Goal: Task Accomplishment & Management: Manage account settings

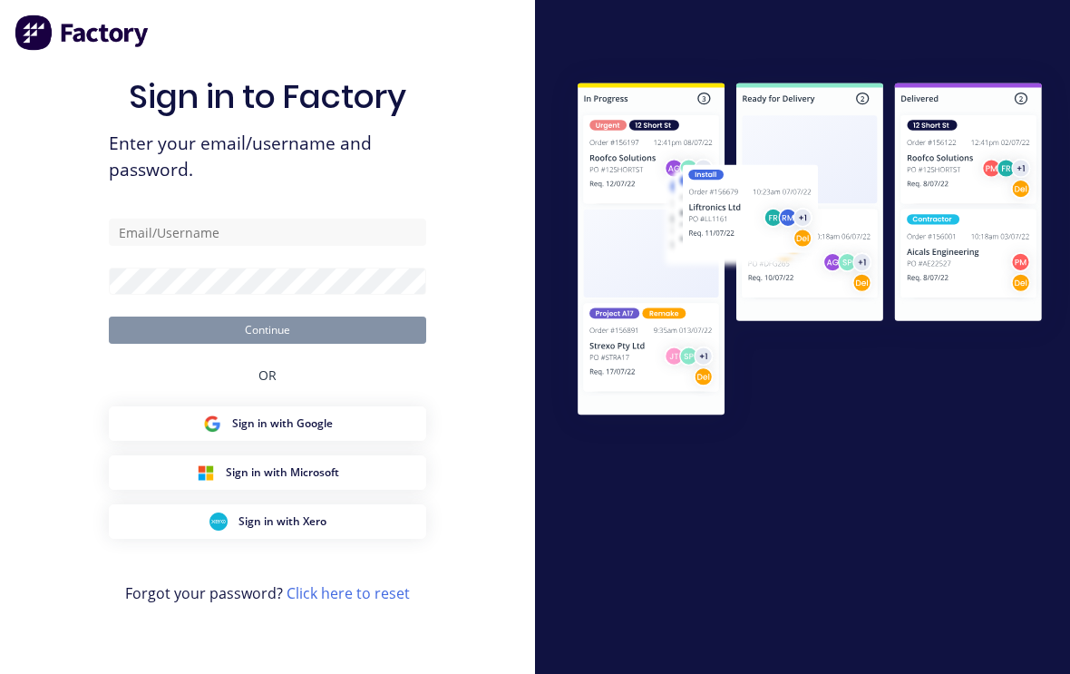
scroll to position [31, 0]
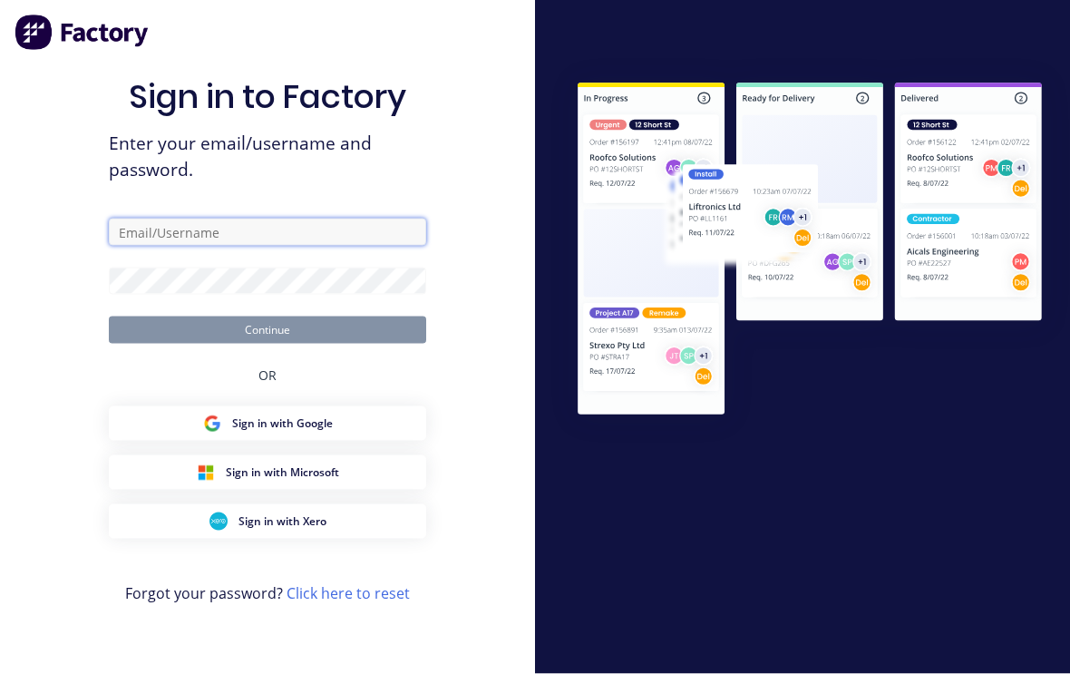
type input "[EMAIL_ADDRESS][DOMAIN_NAME]"
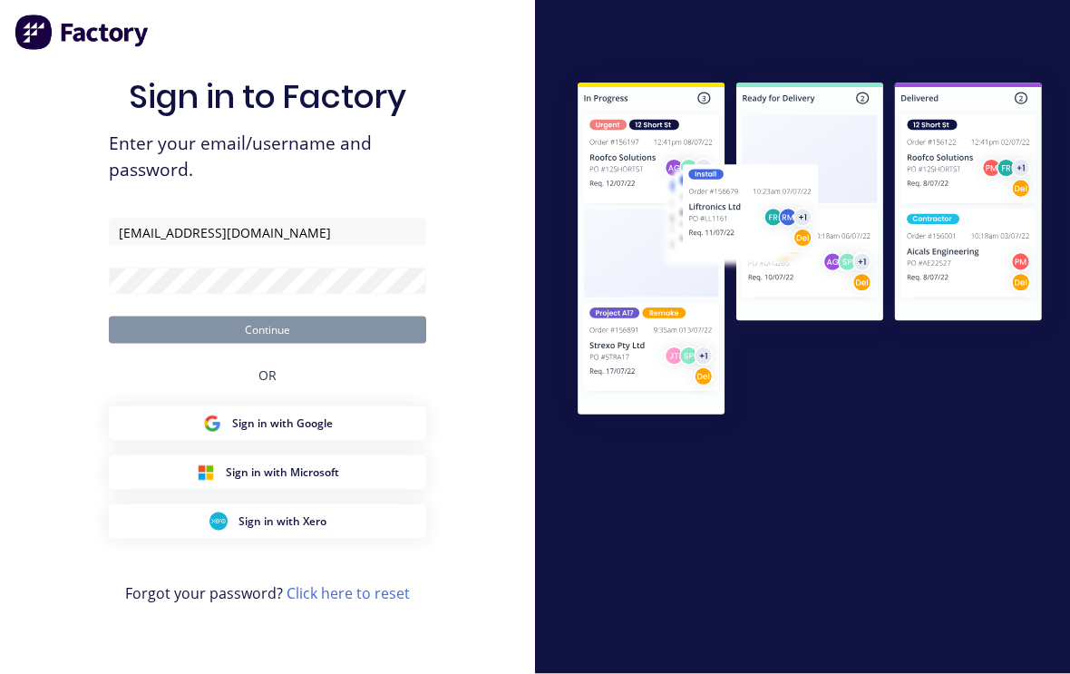
click at [268, 317] on button "Continue" at bounding box center [267, 330] width 317 height 27
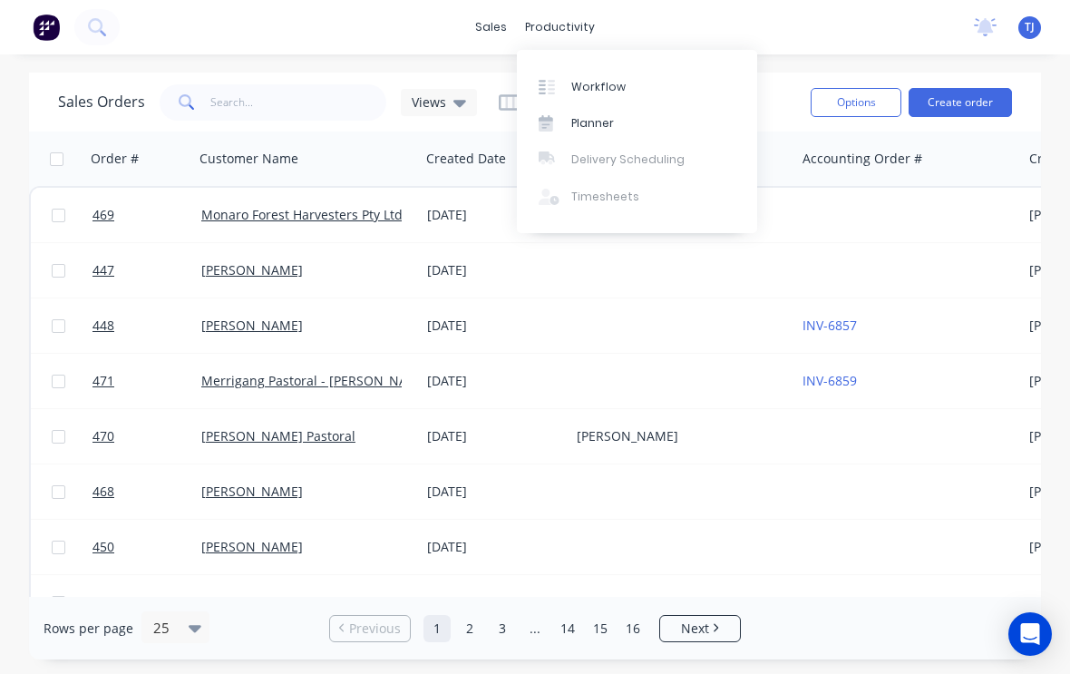
click at [613, 83] on div "Workflow" at bounding box center [598, 87] width 54 height 16
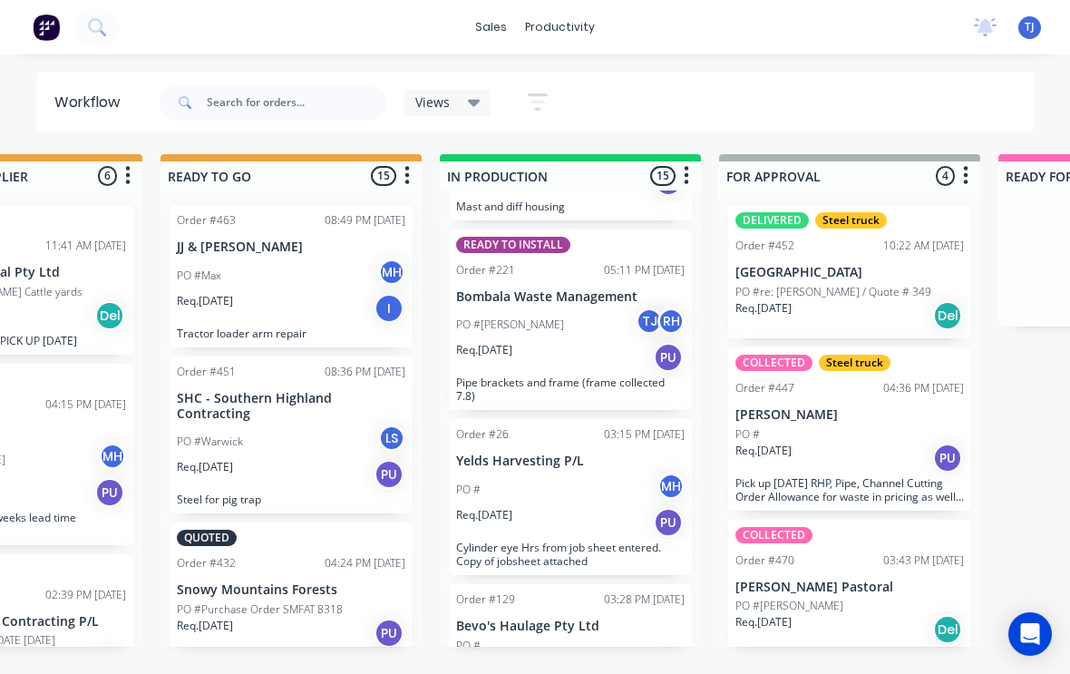
scroll to position [972, 0]
click at [890, 444] on div "Req. [DATE] PU" at bounding box center [850, 458] width 229 height 31
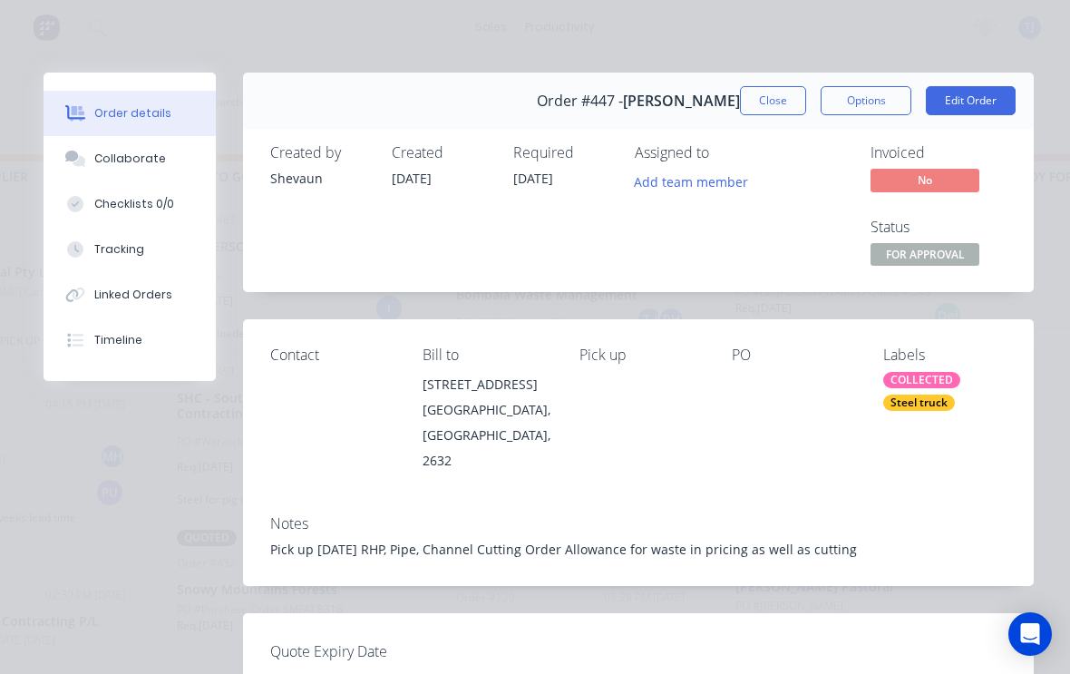
scroll to position [0, 0]
click at [777, 97] on button "Close" at bounding box center [773, 100] width 66 height 29
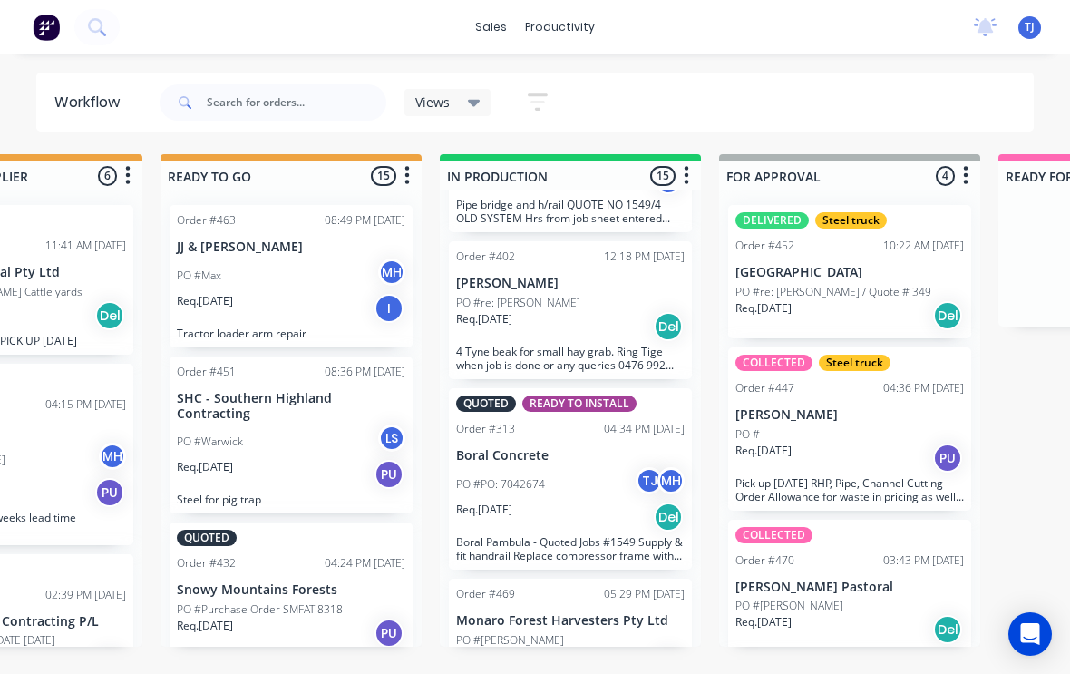
scroll to position [3, 717]
click at [583, 649] on div "Req. [DATE] Del" at bounding box center [570, 664] width 229 height 31
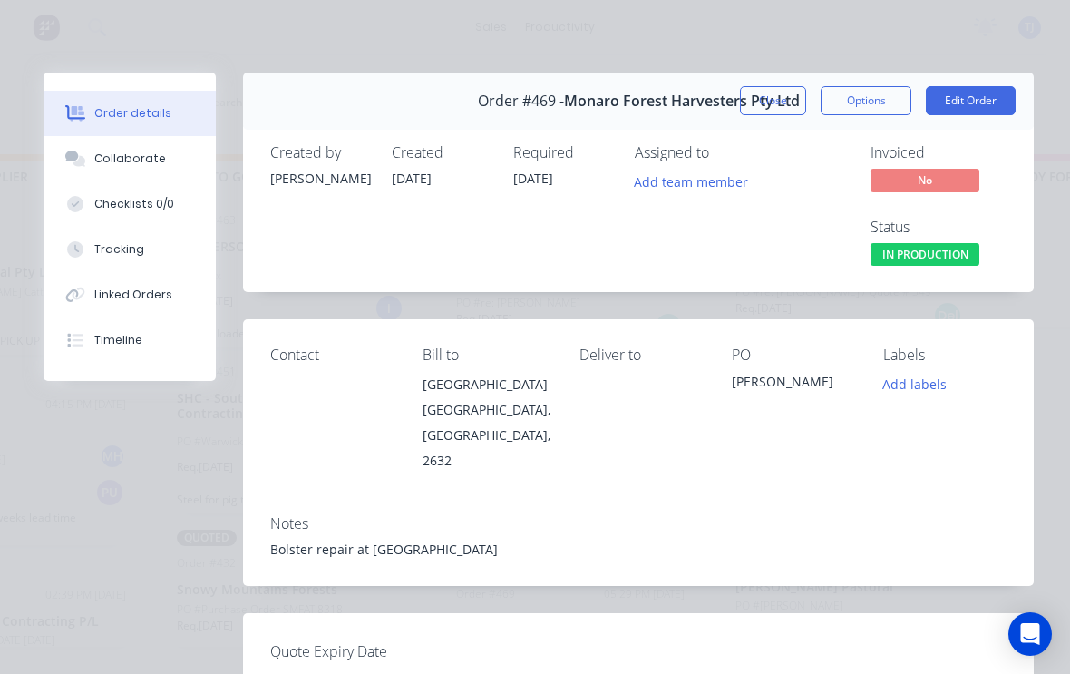
scroll to position [0, 0]
click at [125, 253] on div "Tracking" at bounding box center [119, 249] width 50 height 16
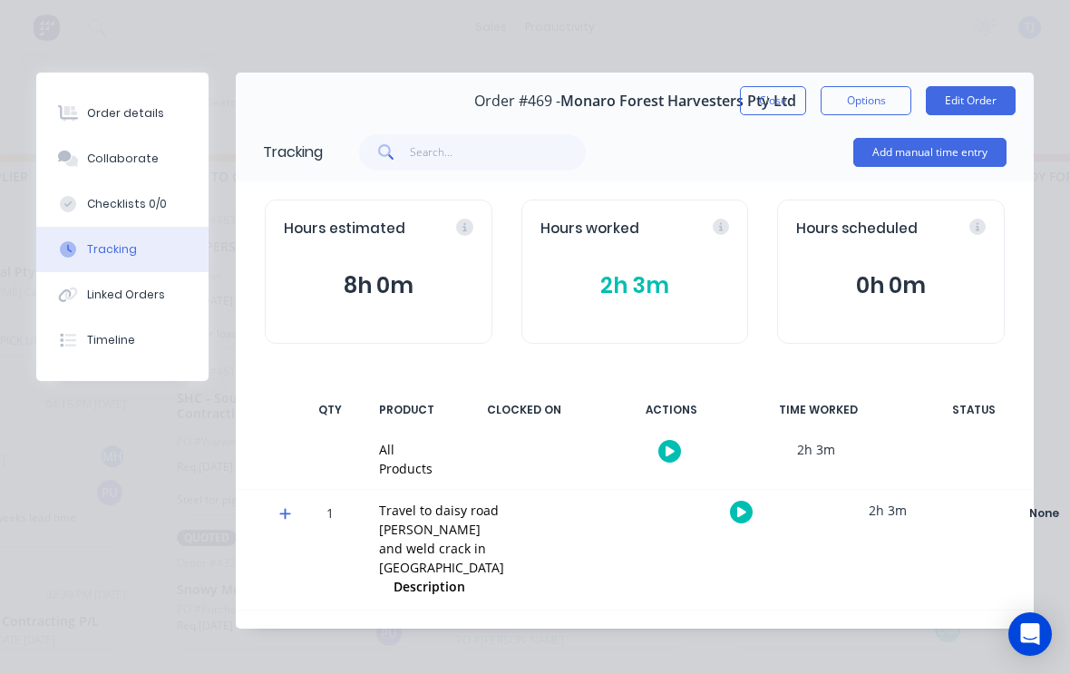
click at [779, 103] on button "Close" at bounding box center [773, 100] width 66 height 29
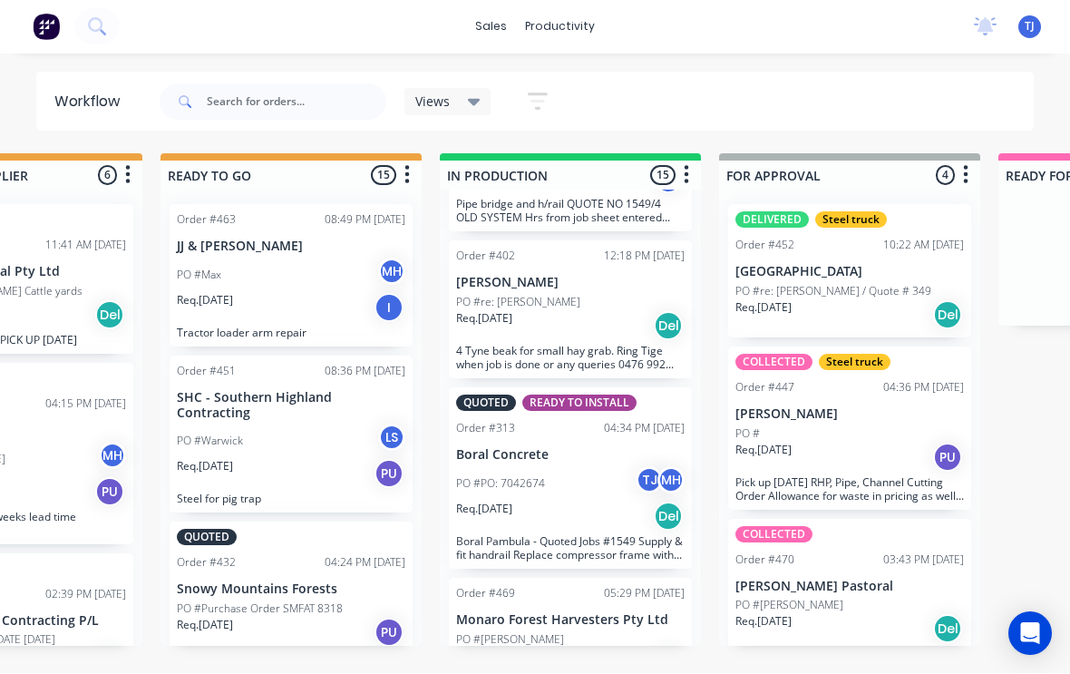
click at [571, 632] on div "PO #[PERSON_NAME]" at bounding box center [570, 640] width 229 height 16
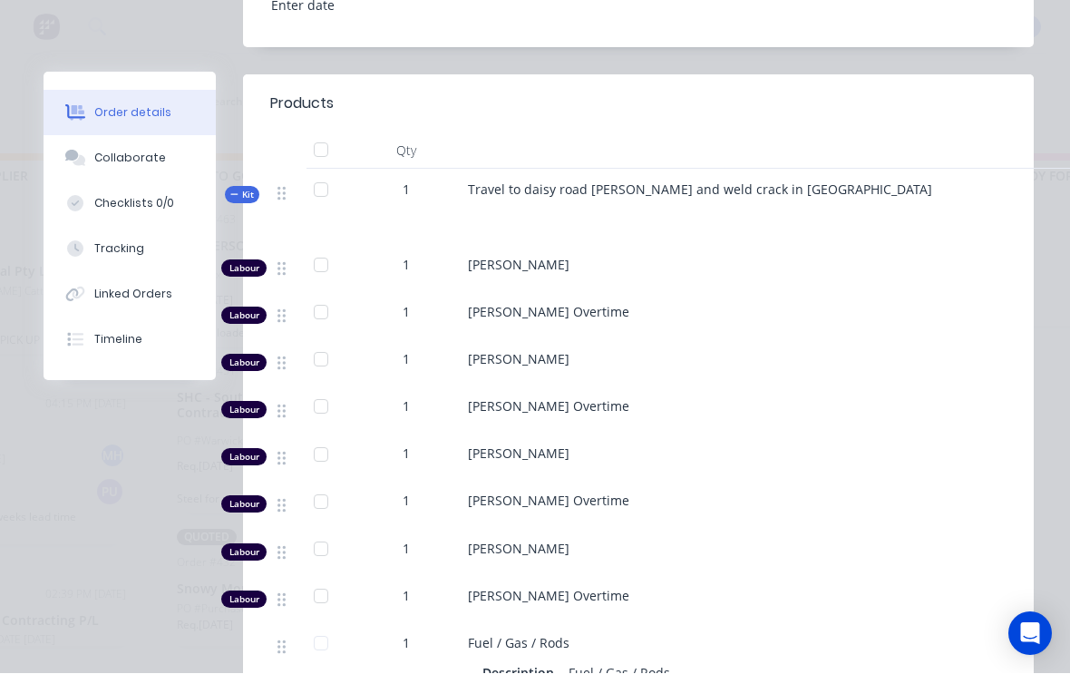
scroll to position [677, 0]
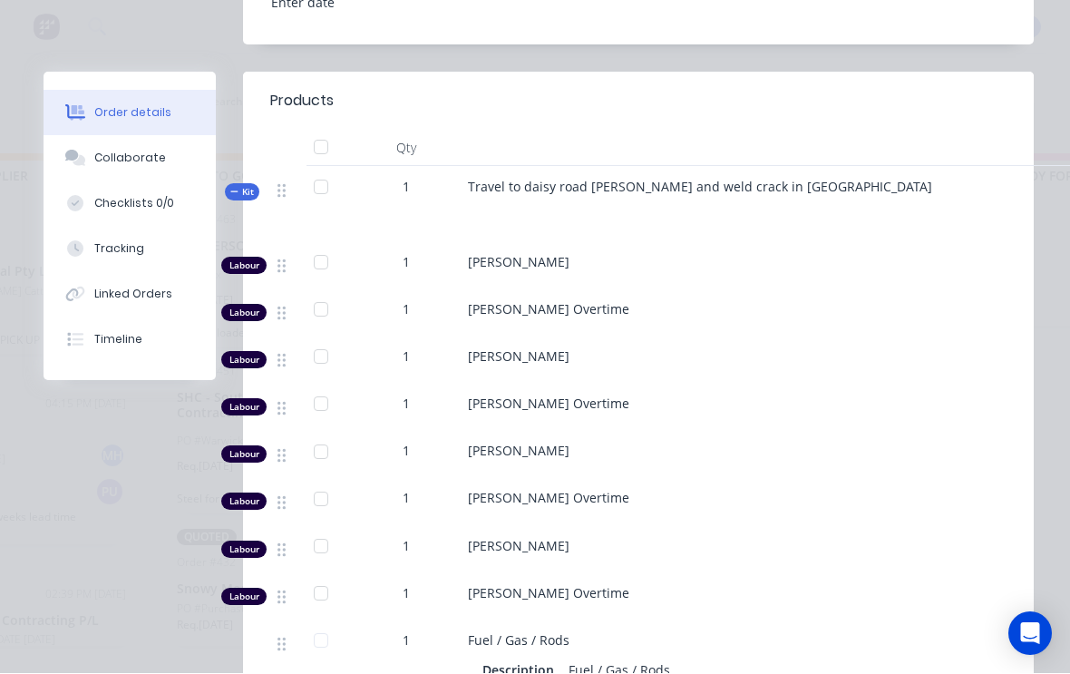
click at [414, 489] on div "1" at bounding box center [406, 498] width 94 height 19
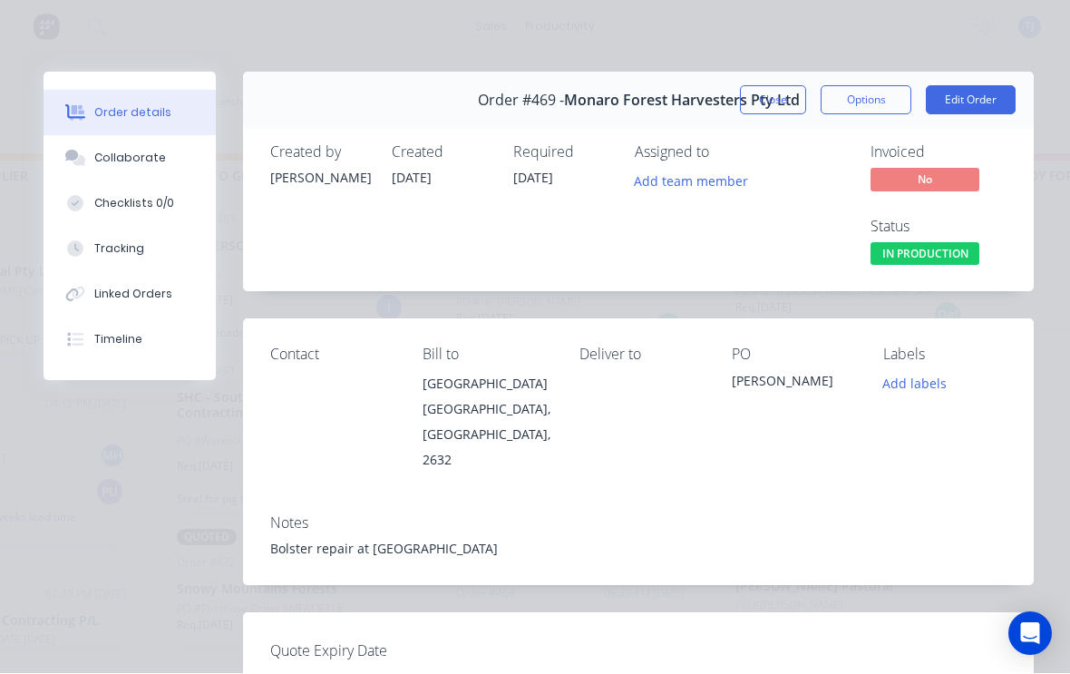
scroll to position [0, 0]
click at [982, 92] on button "Edit Order" at bounding box center [971, 100] width 90 height 29
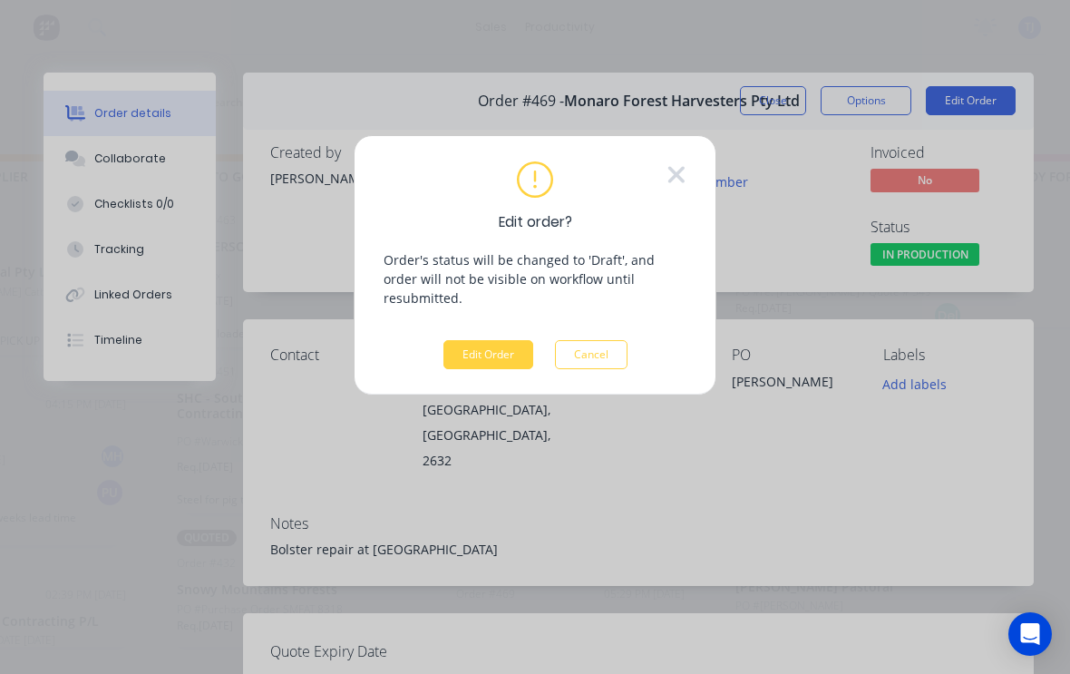
click at [502, 340] on button "Edit Order" at bounding box center [489, 354] width 90 height 29
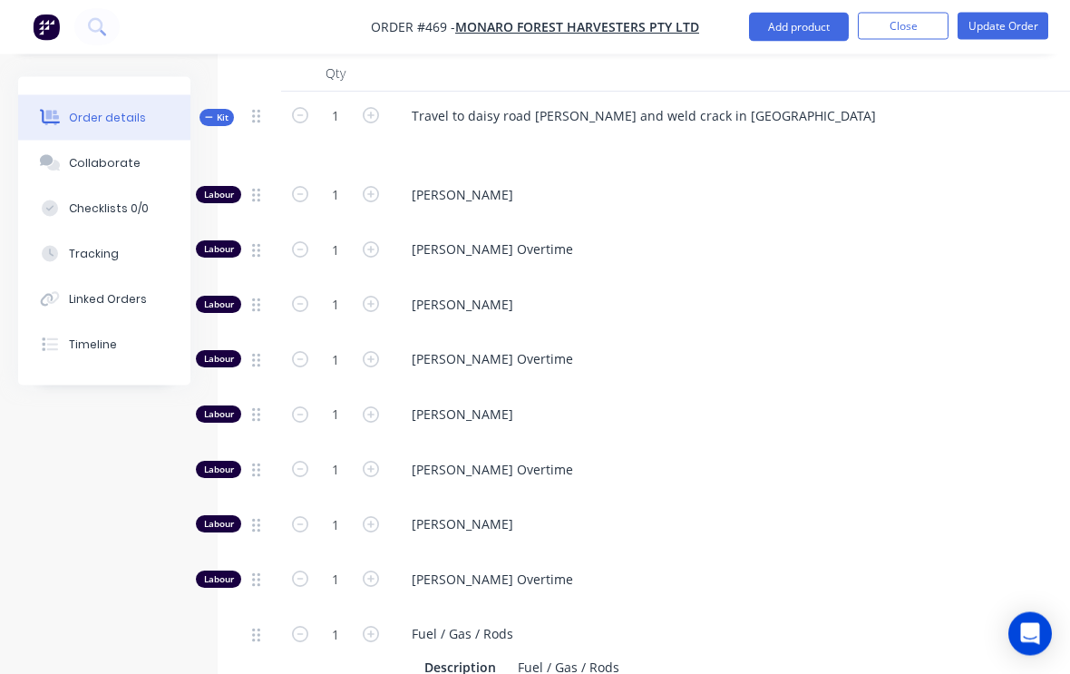
scroll to position [761, 0]
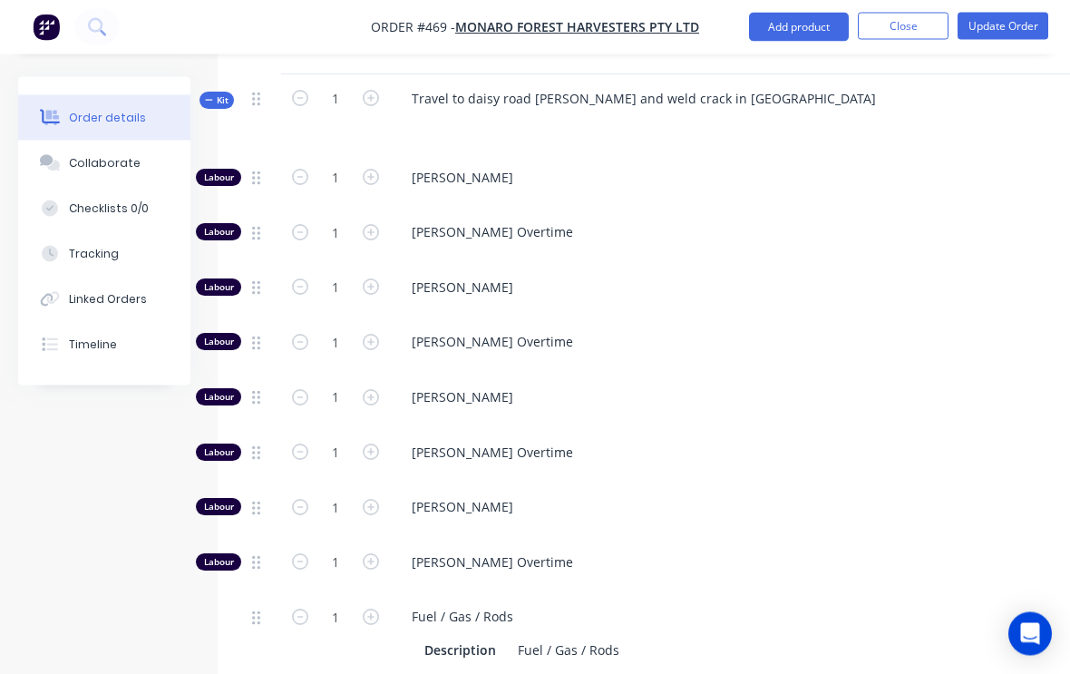
click at [376, 390] on icon "button" at bounding box center [371, 398] width 16 height 16
click at [333, 191] on input "2" at bounding box center [335, 177] width 47 height 27
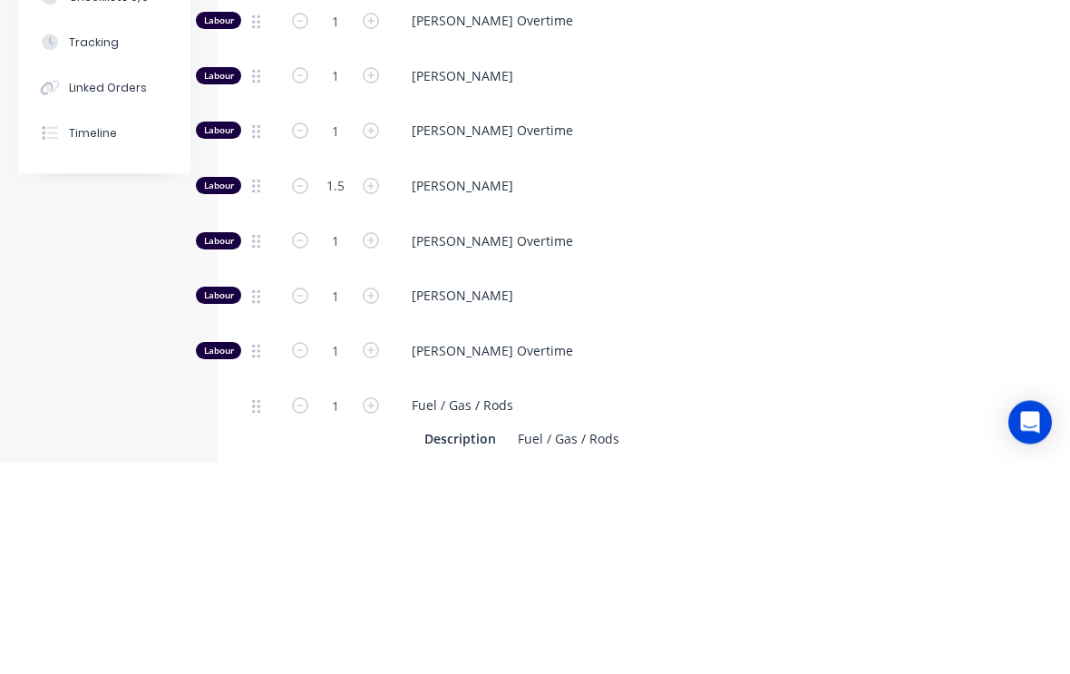
scroll to position [973, 0]
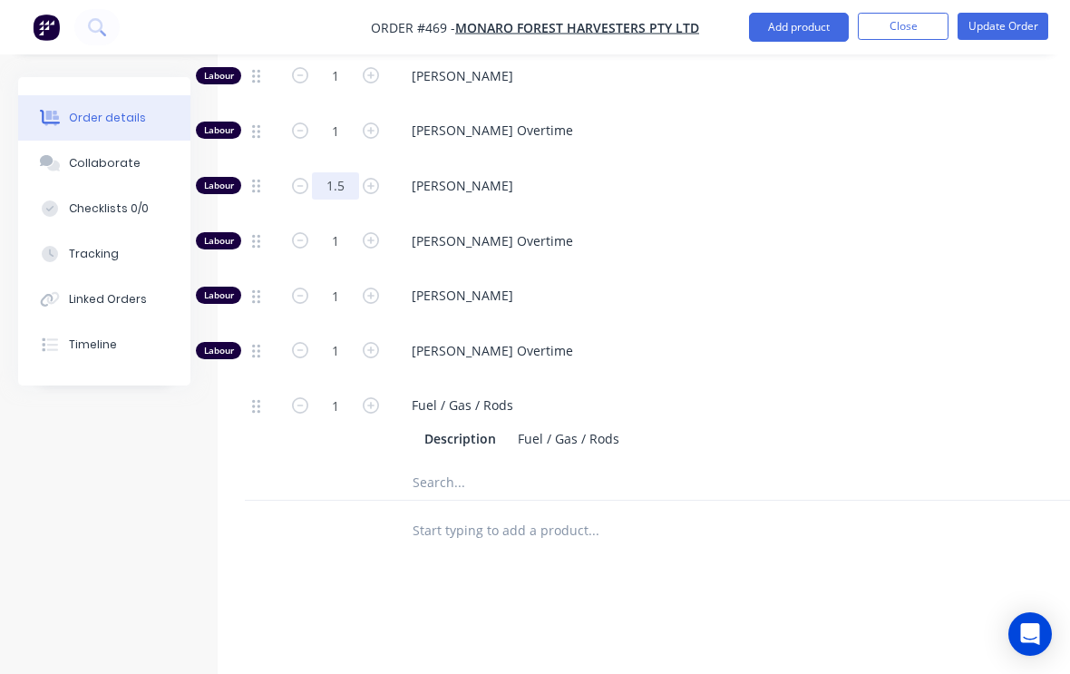
type input "1.5"
click at [372, 232] on icon "button" at bounding box center [371, 240] width 16 height 16
click at [299, 232] on icon "button" at bounding box center [300, 240] width 16 height 16
click at [1002, 27] on button "Update Order" at bounding box center [1003, 26] width 91 height 27
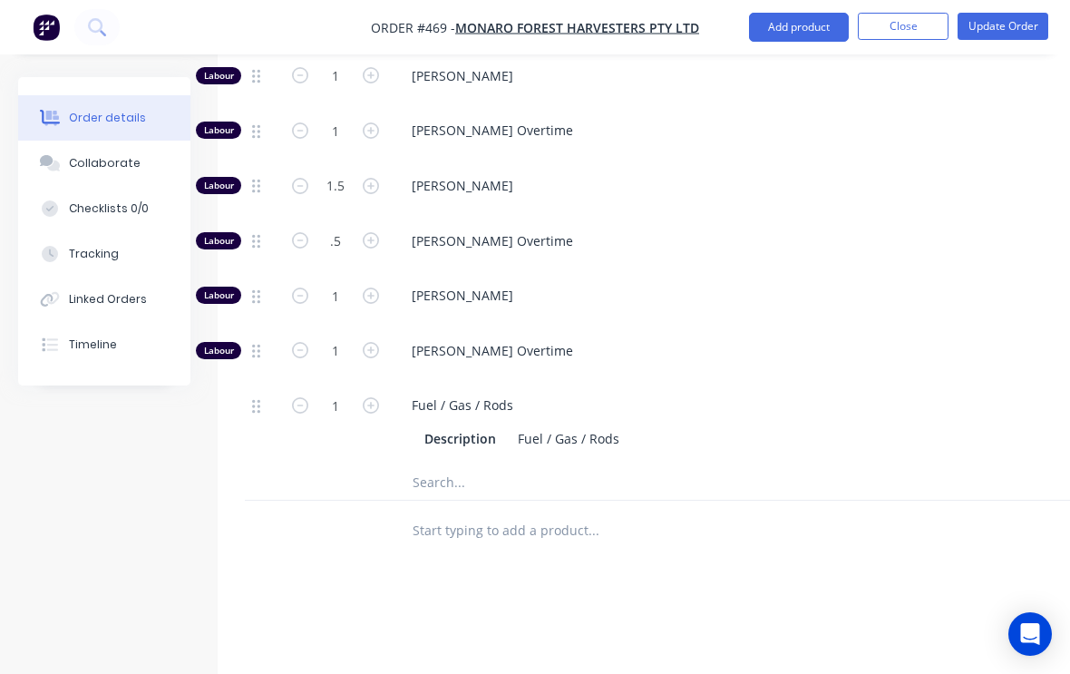
type input "0.5"
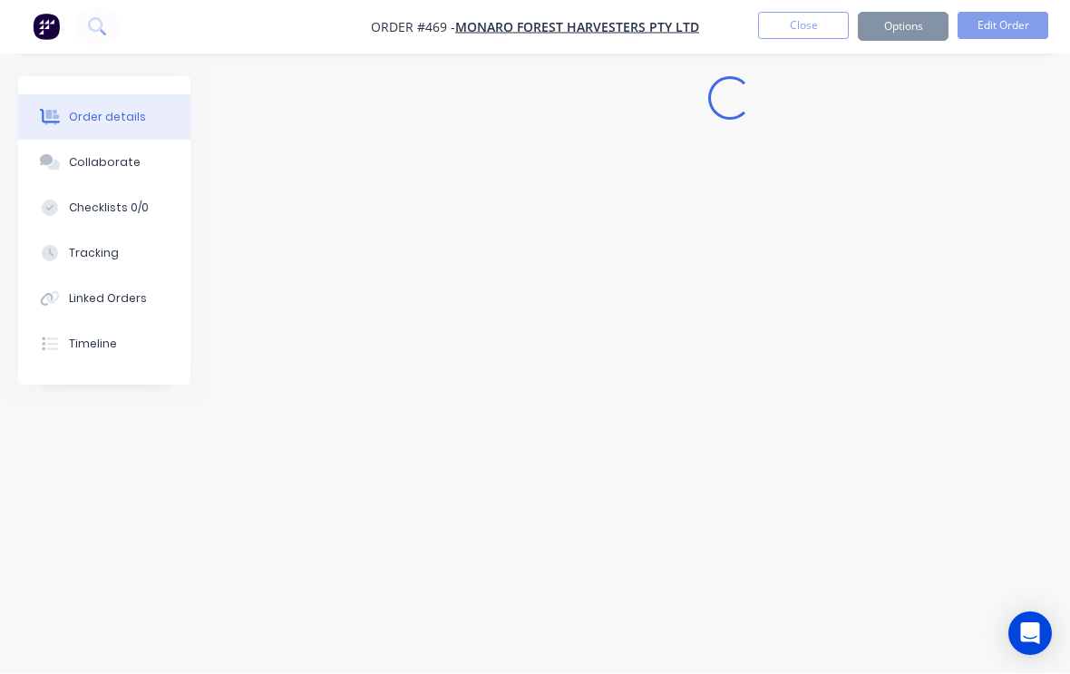
scroll to position [1, 0]
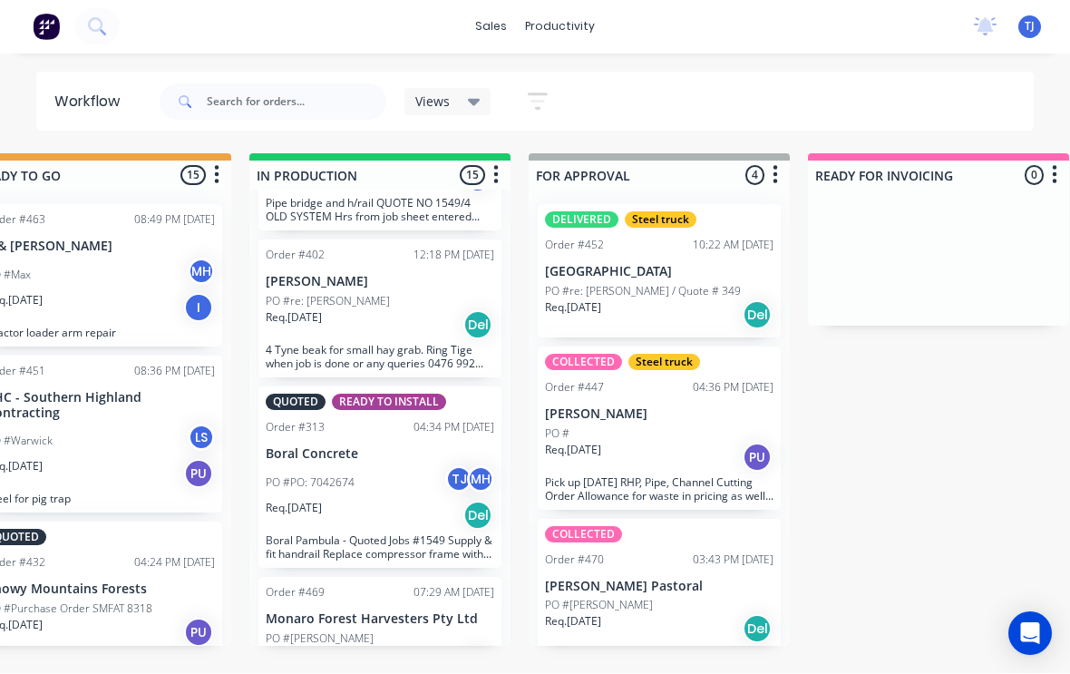
scroll to position [2046, 0]
click at [396, 649] on div "Req. [DATE] Del" at bounding box center [380, 664] width 229 height 31
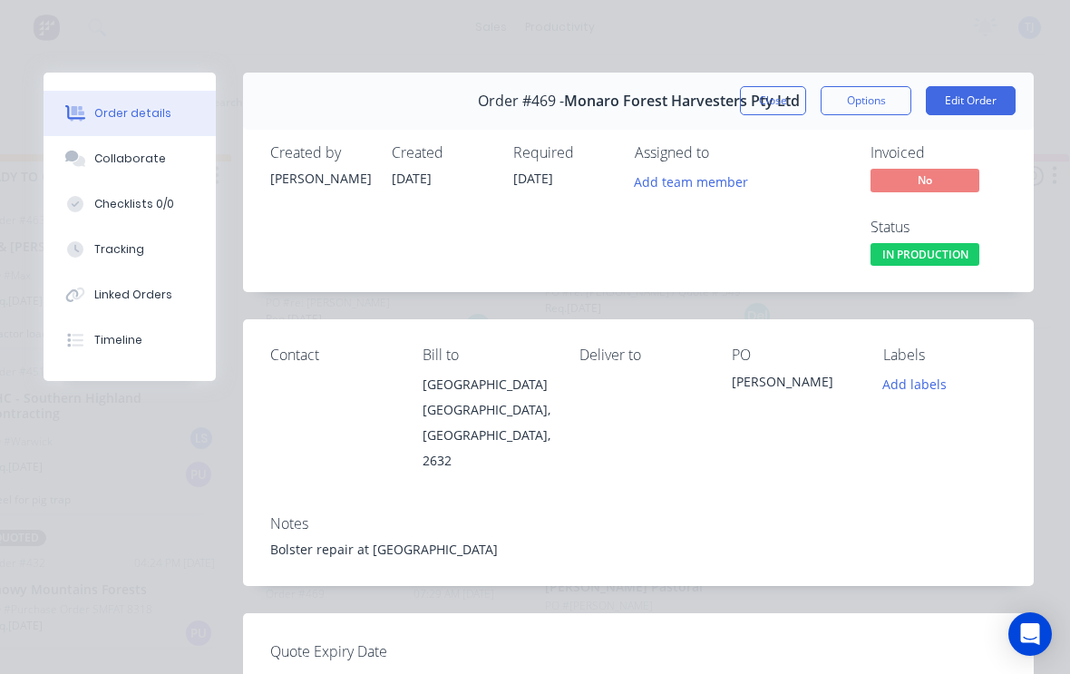
click at [927, 379] on button "Add labels" at bounding box center [915, 384] width 83 height 24
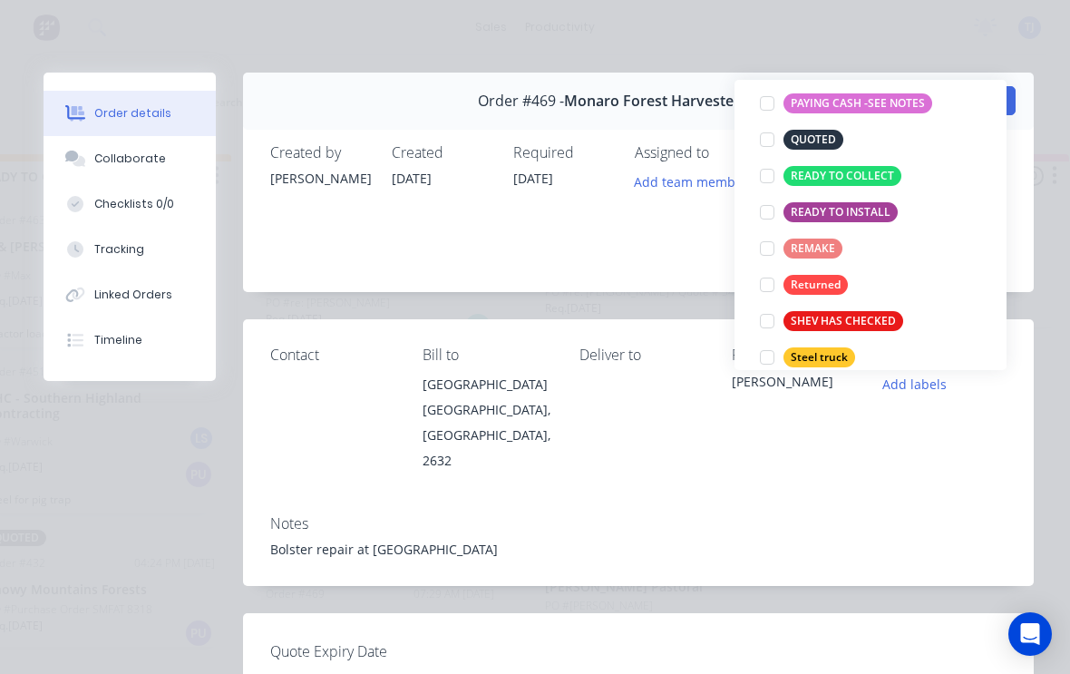
scroll to position [376, 0]
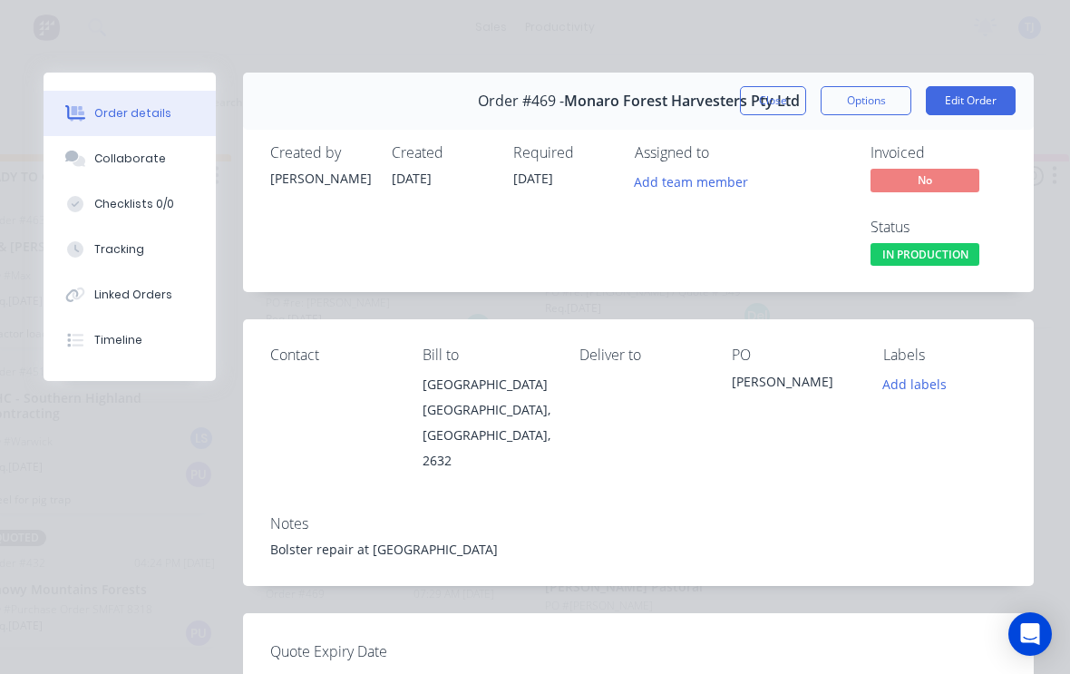
click at [678, 515] on div "Notes" at bounding box center [638, 523] width 737 height 17
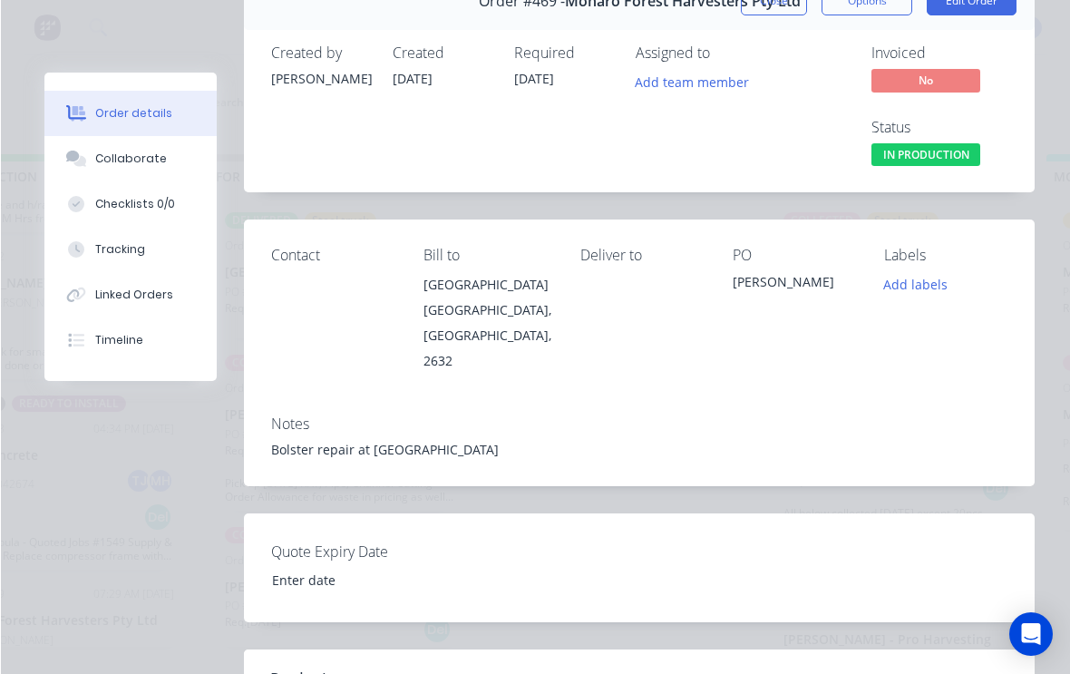
scroll to position [75, 0]
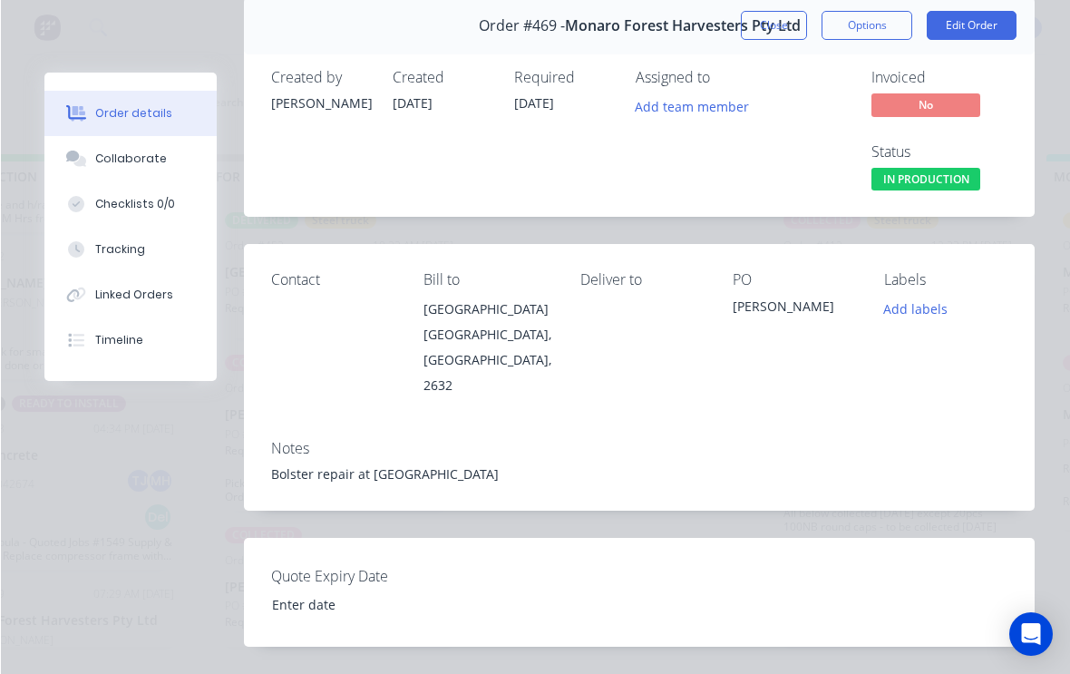
click at [974, 24] on button "Edit Order" at bounding box center [971, 25] width 90 height 29
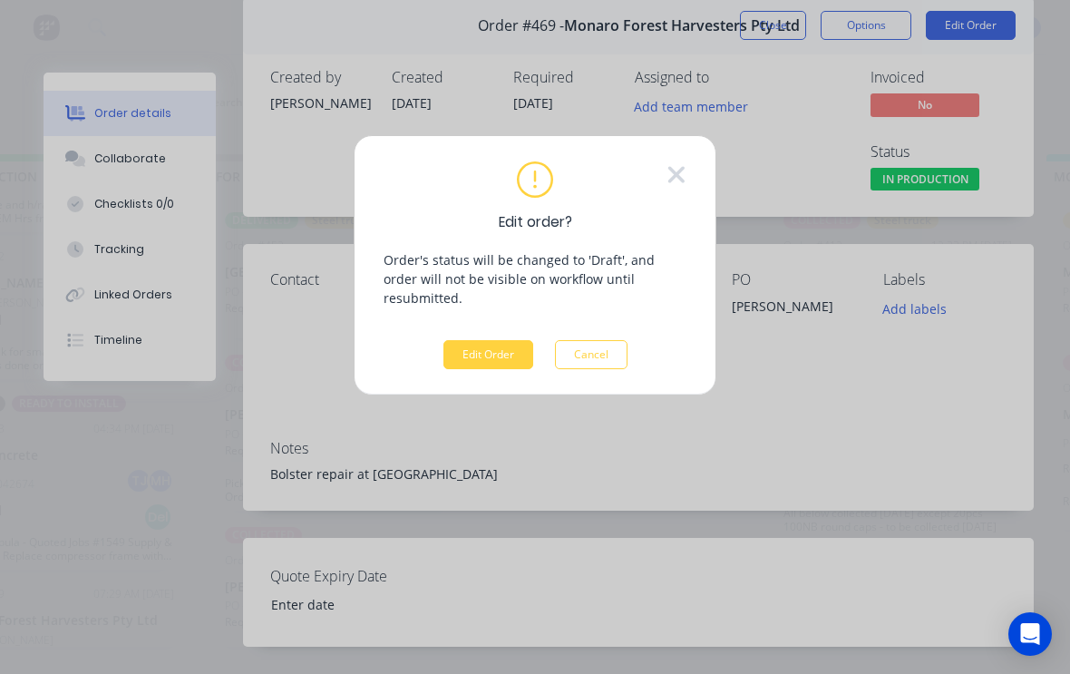
click at [487, 340] on button "Edit Order" at bounding box center [489, 354] width 90 height 29
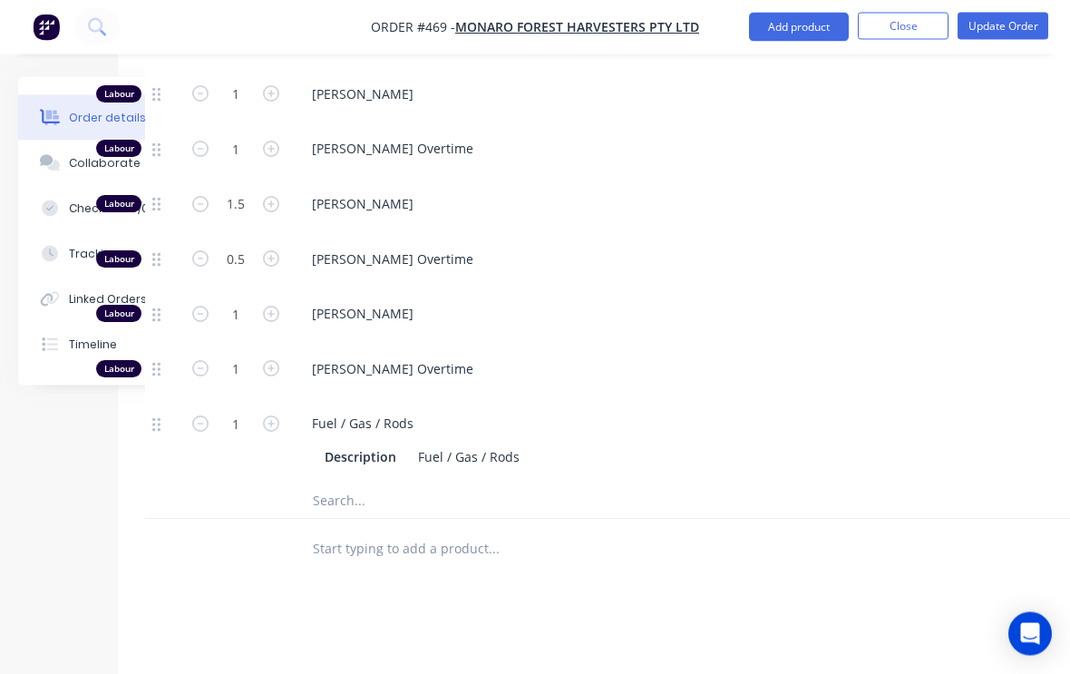
scroll to position [954, 99]
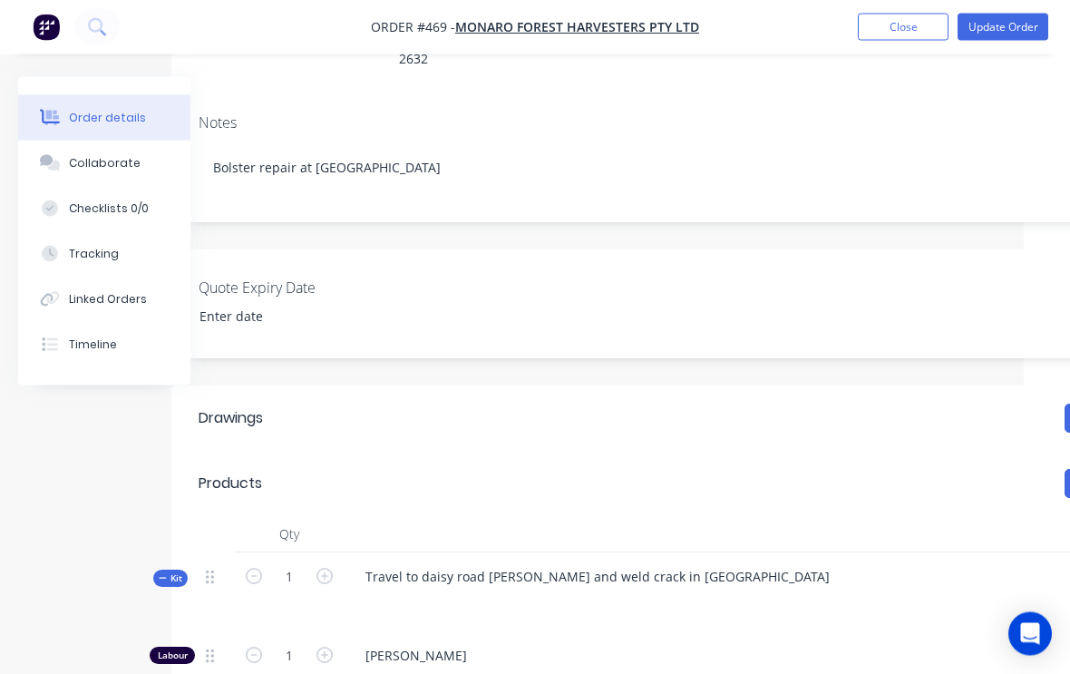
click at [1025, 17] on button "Update Order" at bounding box center [1003, 27] width 91 height 27
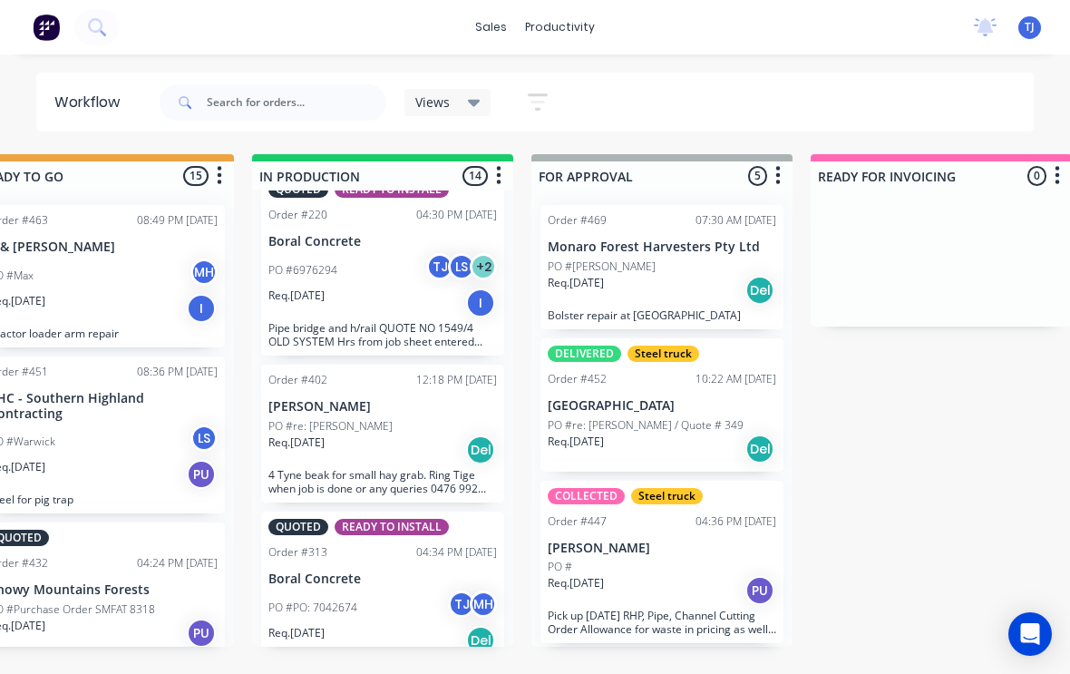
scroll to position [1914, 0]
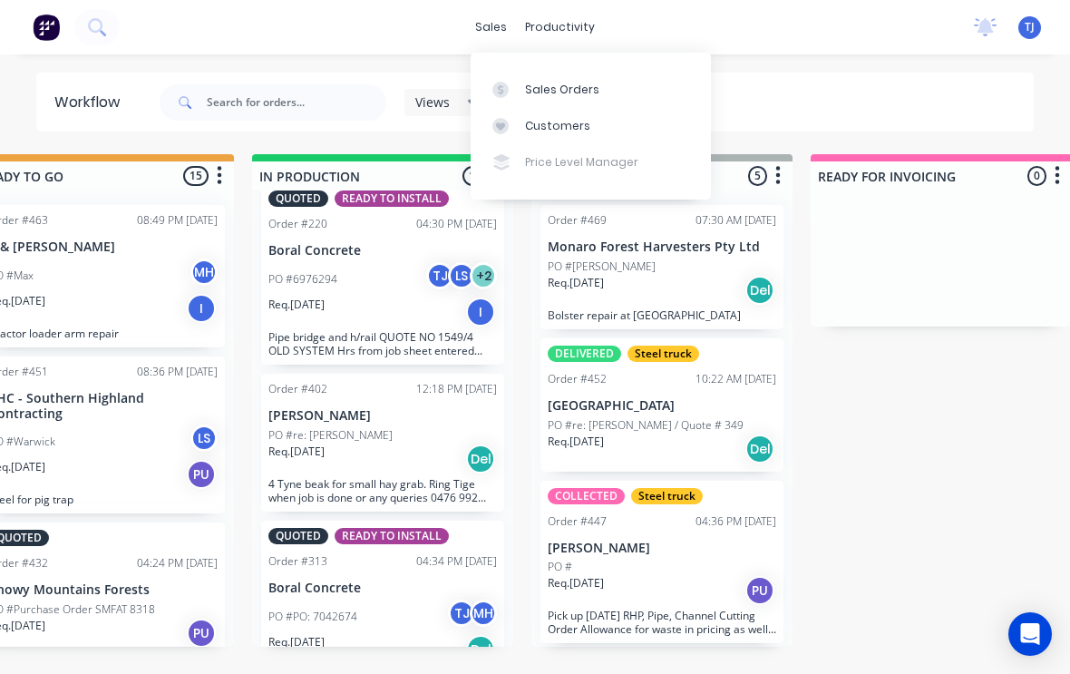
click at [585, 83] on div "Sales Orders" at bounding box center [562, 90] width 74 height 16
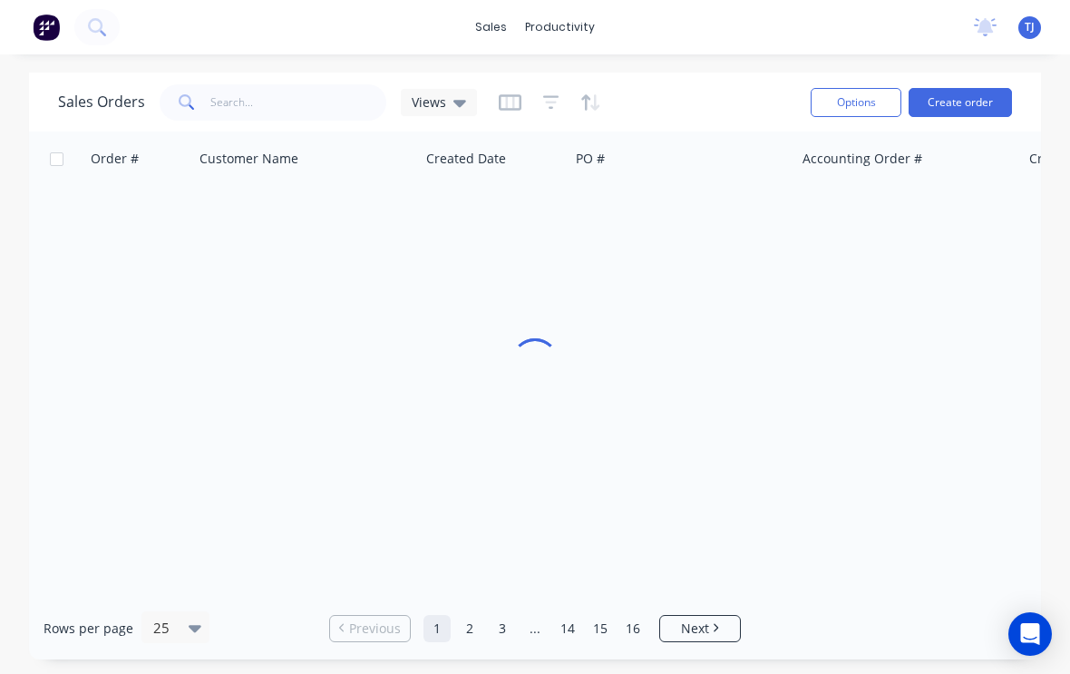
scroll to position [3, 0]
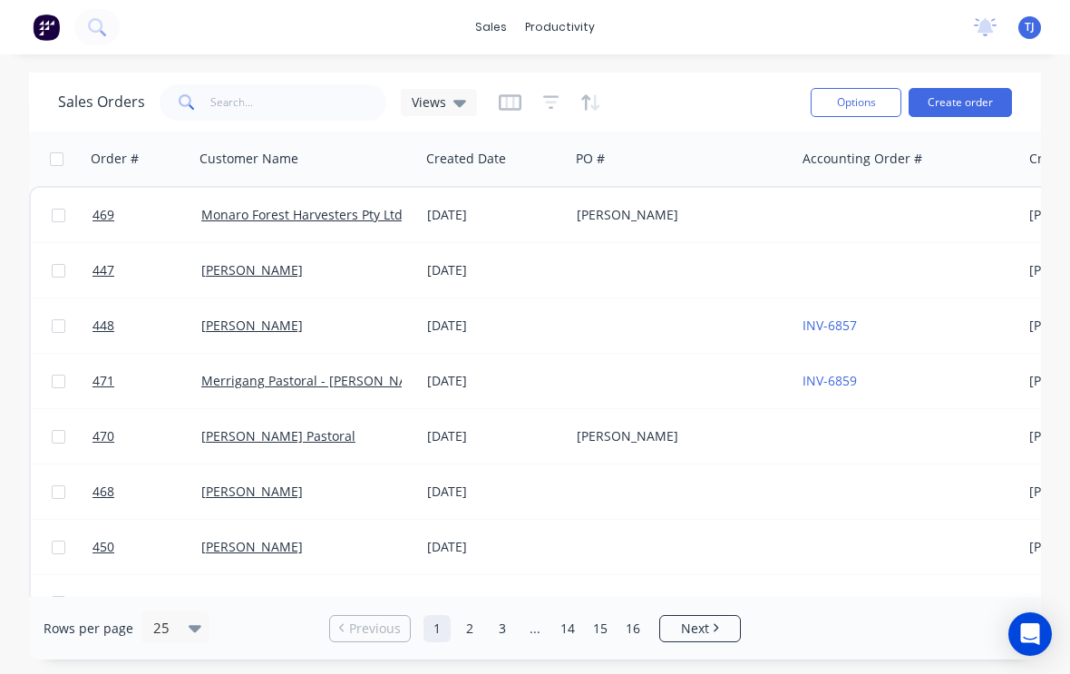
click at [973, 90] on button "Create order" at bounding box center [960, 102] width 103 height 29
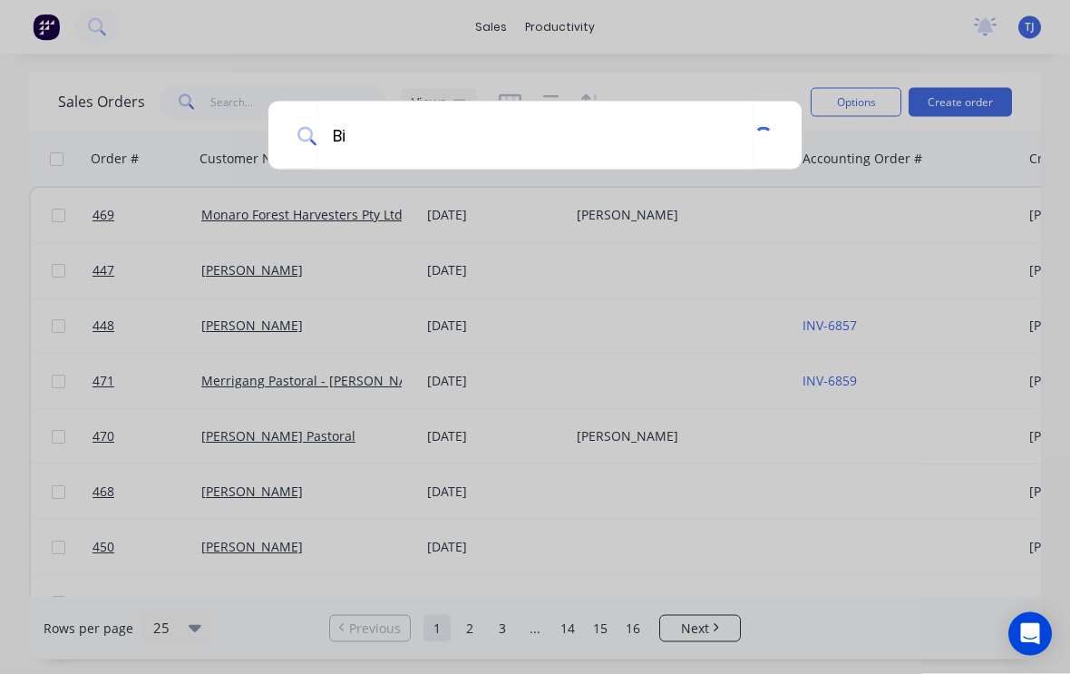
type input "Biz"
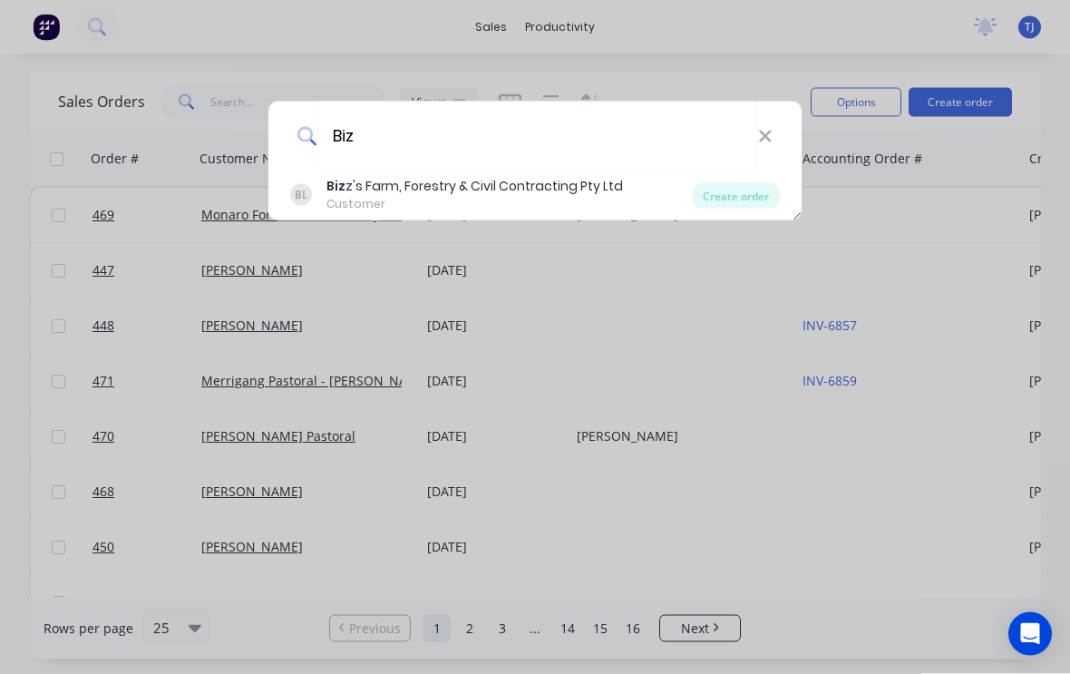
click at [761, 190] on div "Create order" at bounding box center [736, 195] width 88 height 25
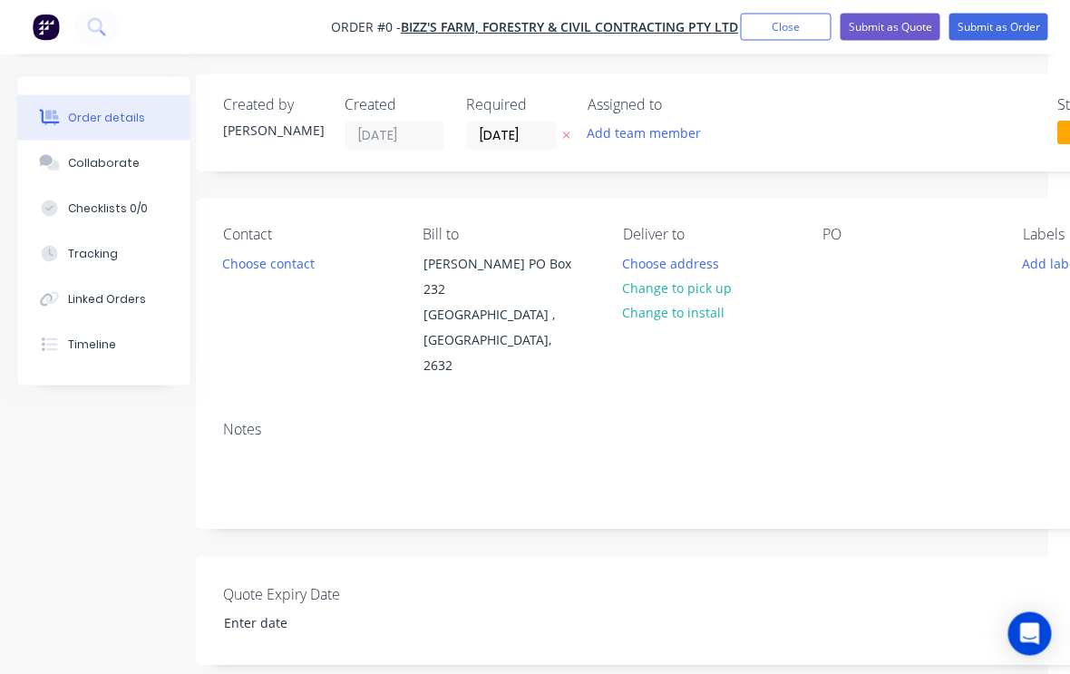
scroll to position [2, 88]
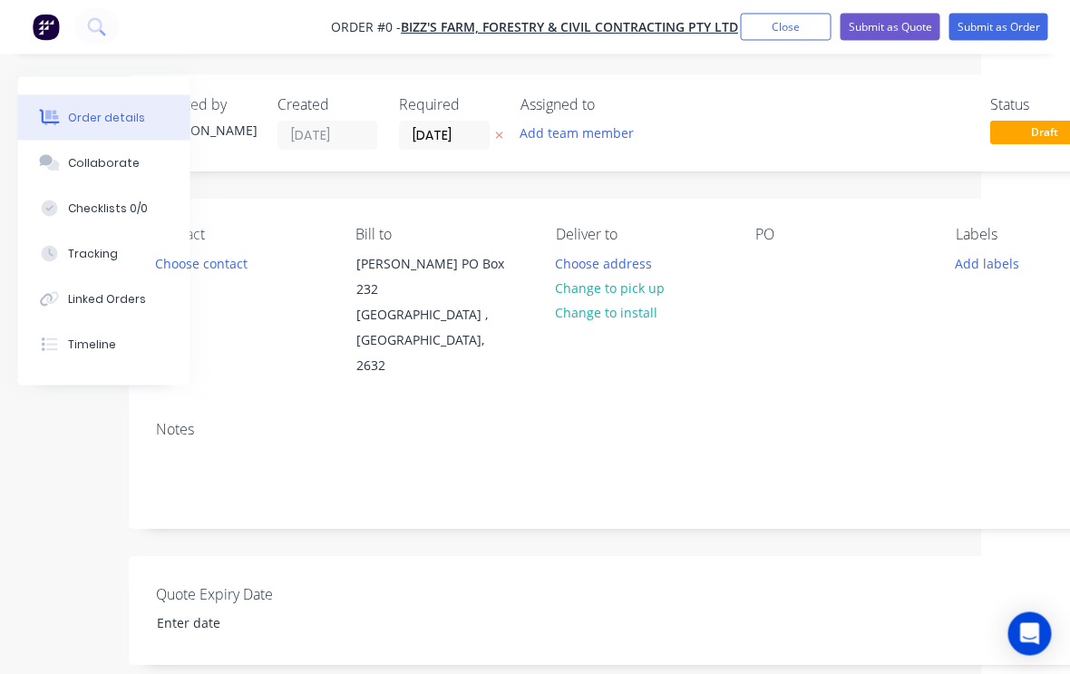
click at [771, 239] on div "PO" at bounding box center [842, 235] width 171 height 17
click at [767, 240] on div "PO" at bounding box center [842, 235] width 171 height 17
click at [761, 230] on div "PO" at bounding box center [842, 235] width 171 height 17
click at [769, 239] on div "PO" at bounding box center [842, 235] width 171 height 17
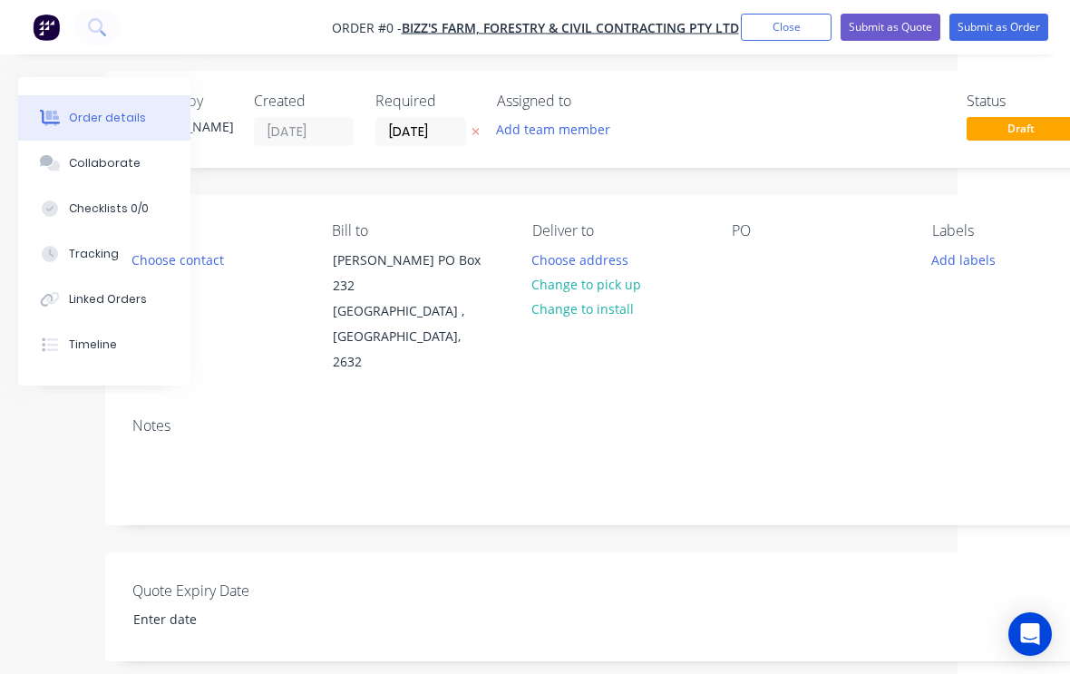
scroll to position [0, 112]
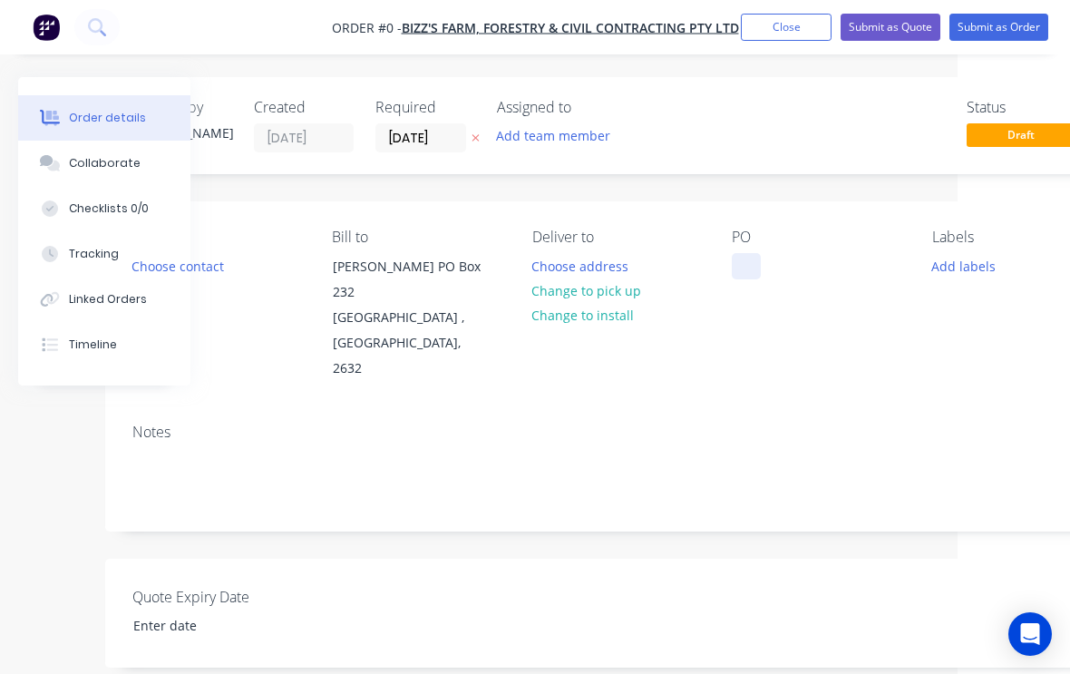
click at [755, 266] on div at bounding box center [746, 266] width 29 height 26
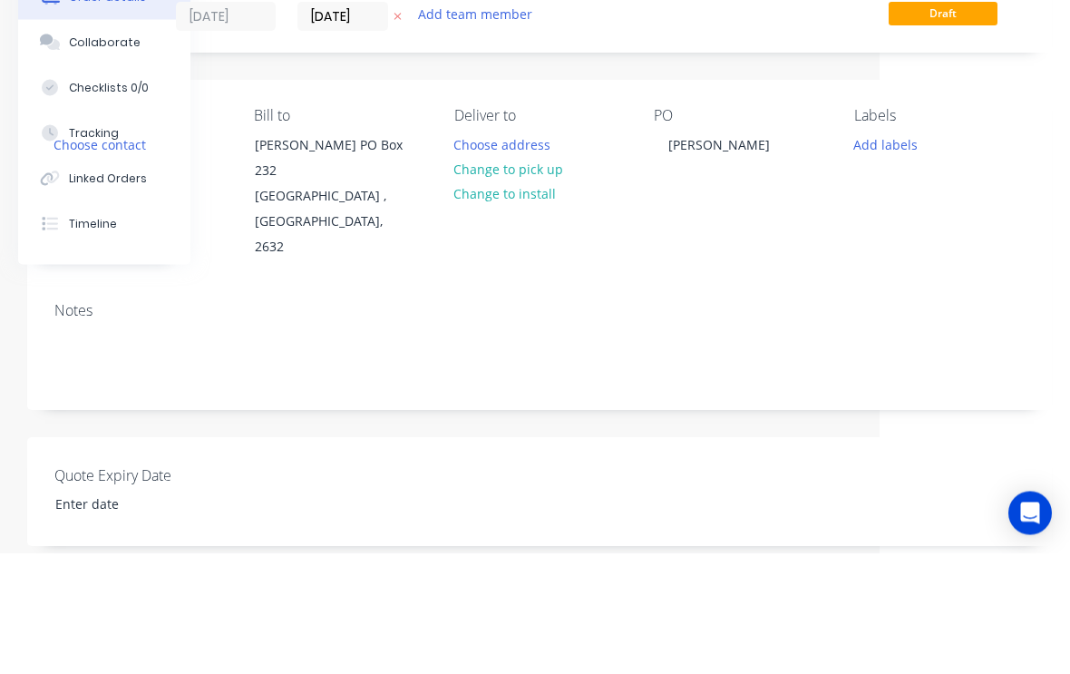
scroll to position [122, 190]
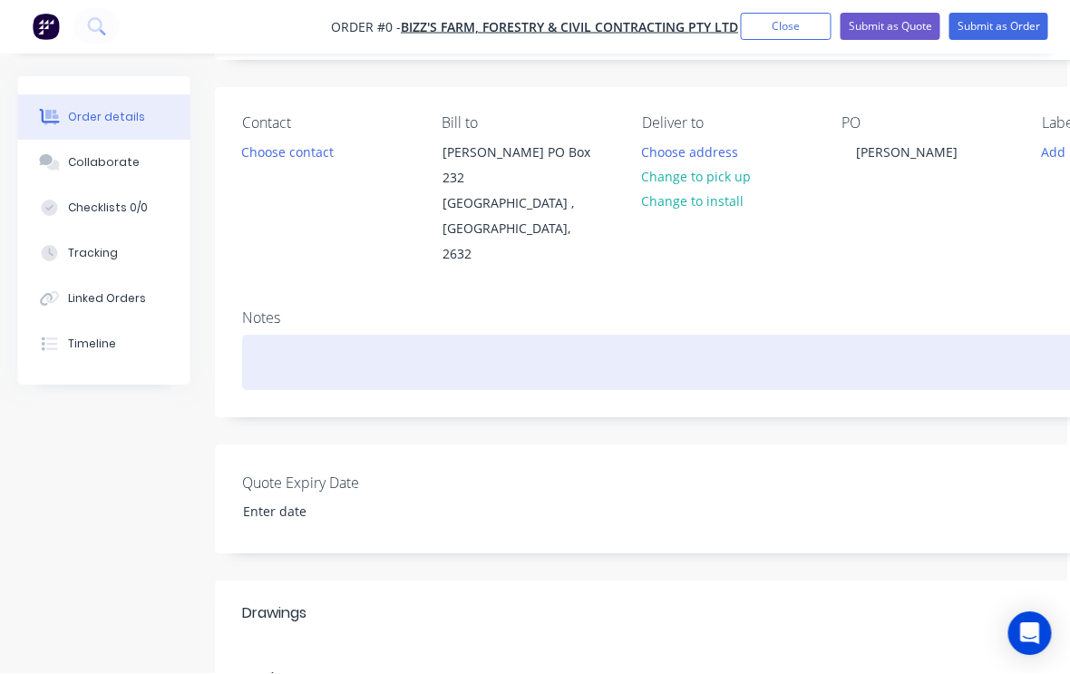
click at [497, 336] on div "Order details Collaborate Checklists 0/0 Tracking Linked Orders Timeline Order …" at bounding box center [628, 530] width 1261 height 1132
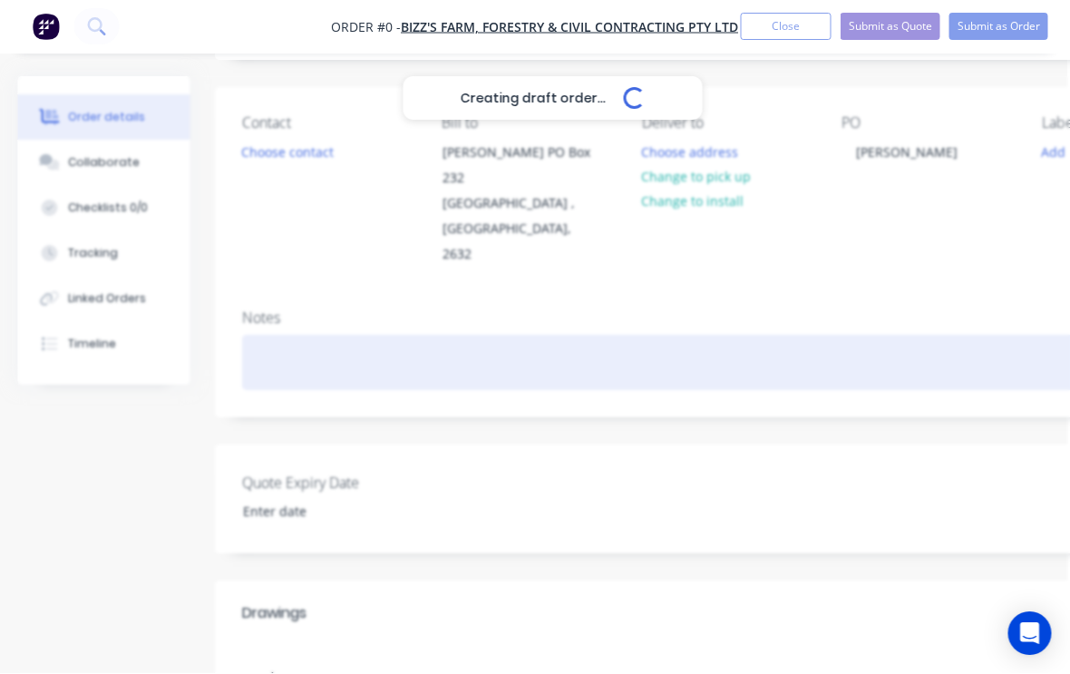
scroll to position [113, 190]
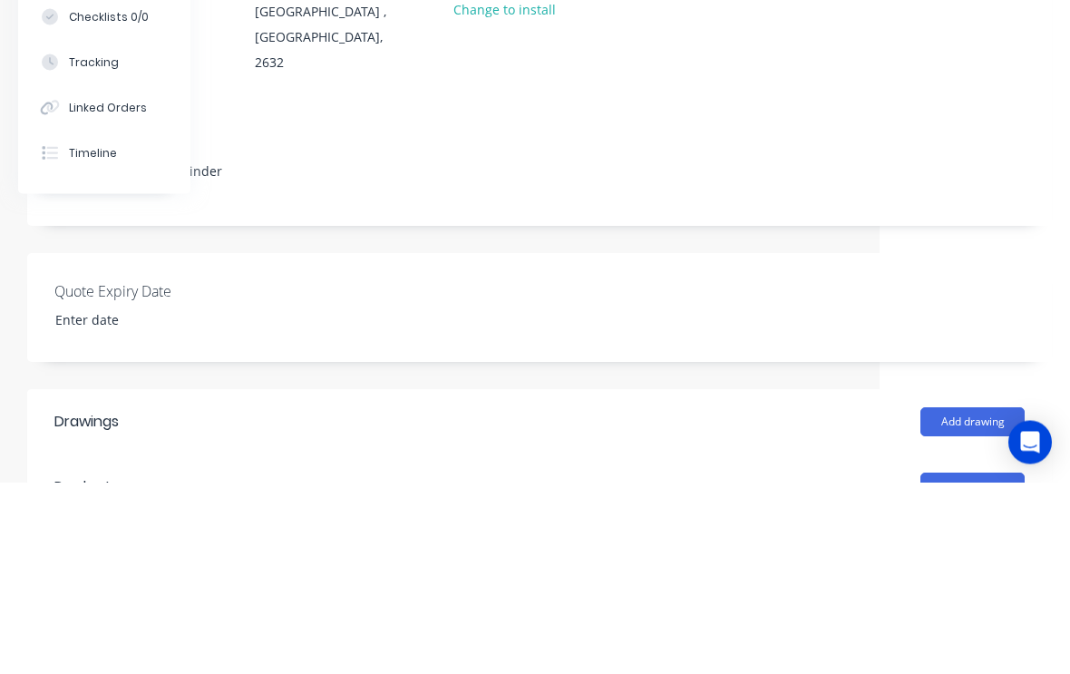
scroll to position [306, 190]
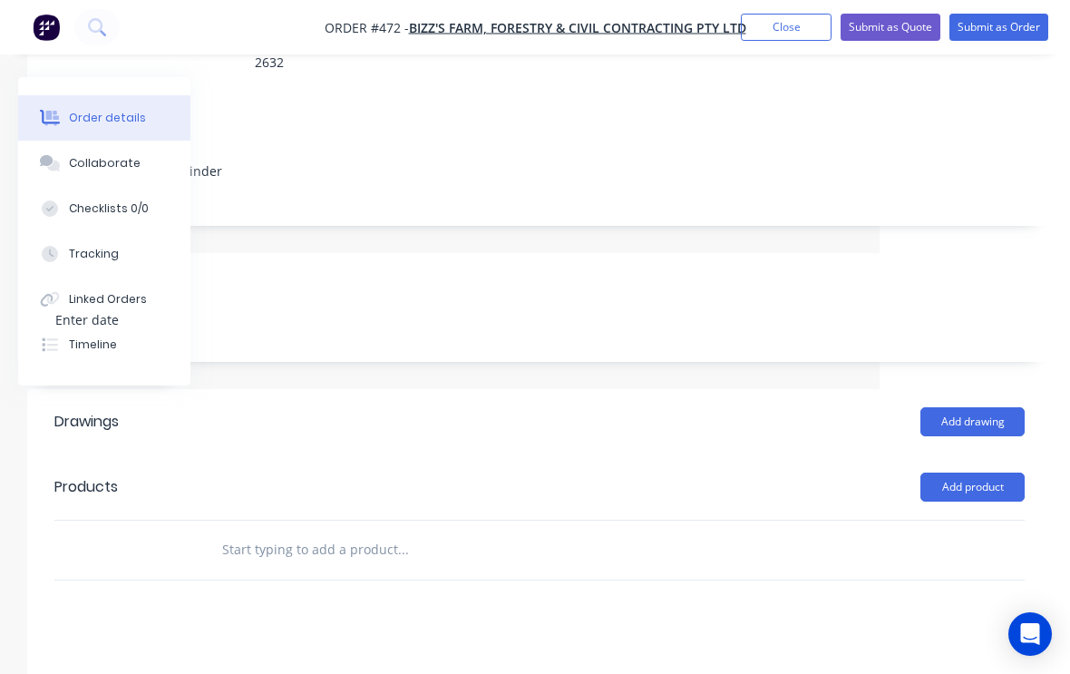
click at [355, 532] on input "text" at bounding box center [402, 550] width 363 height 36
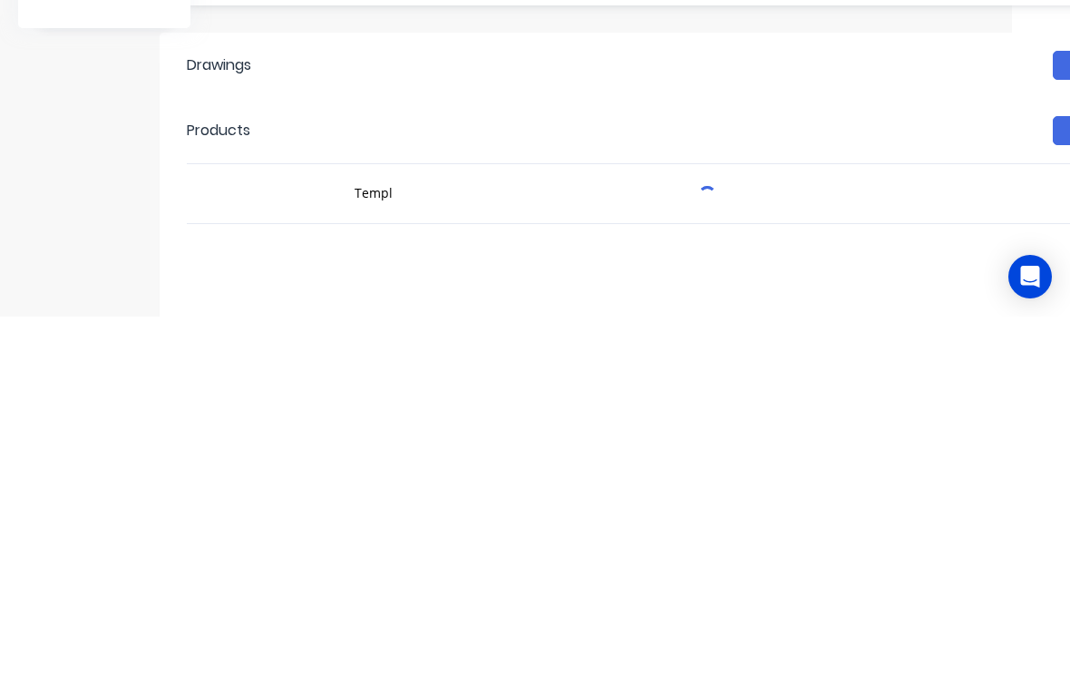
scroll to position [509, 58]
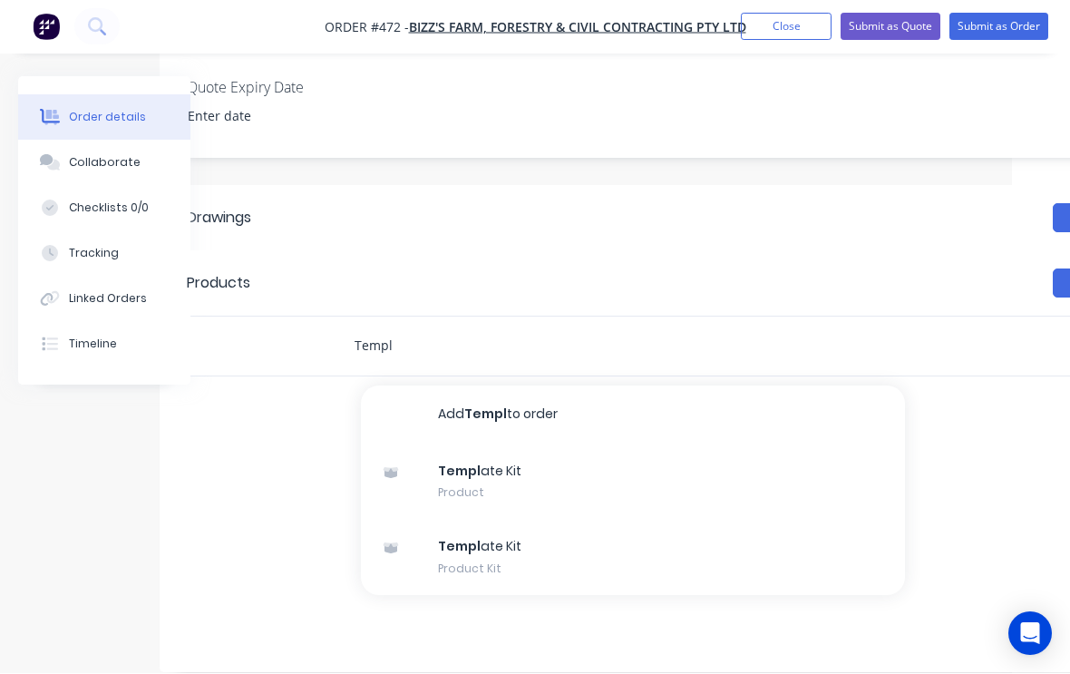
type input "Templ"
click at [485, 527] on div "Templ ate Kit Product Kit" at bounding box center [633, 558] width 544 height 76
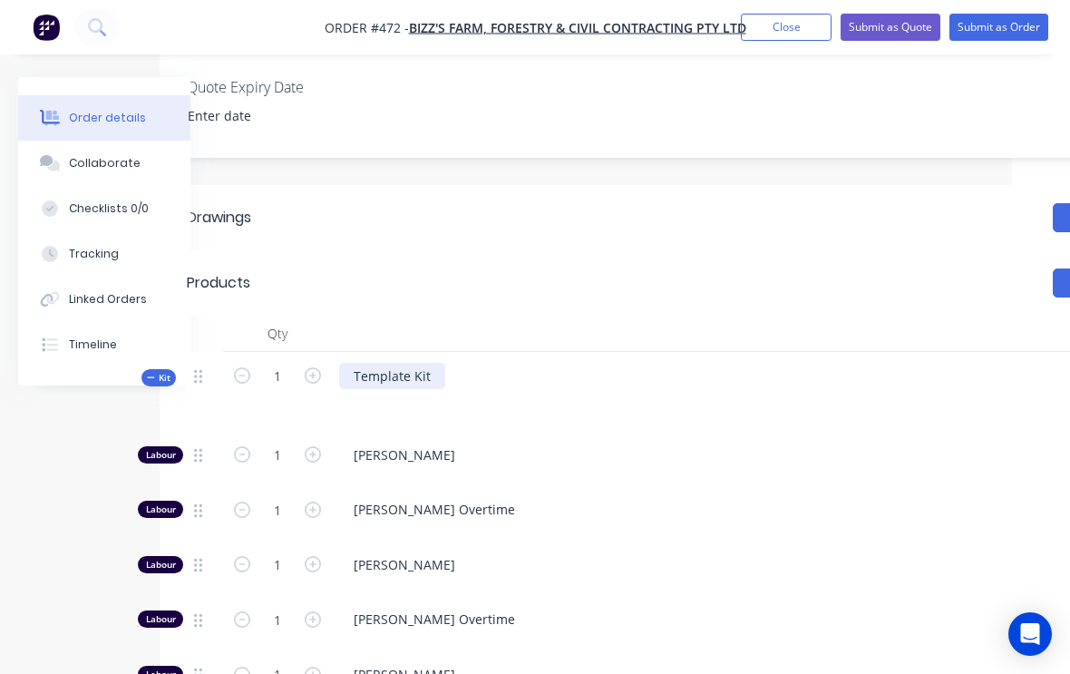
click at [428, 363] on div "Template Kit" at bounding box center [392, 376] width 106 height 26
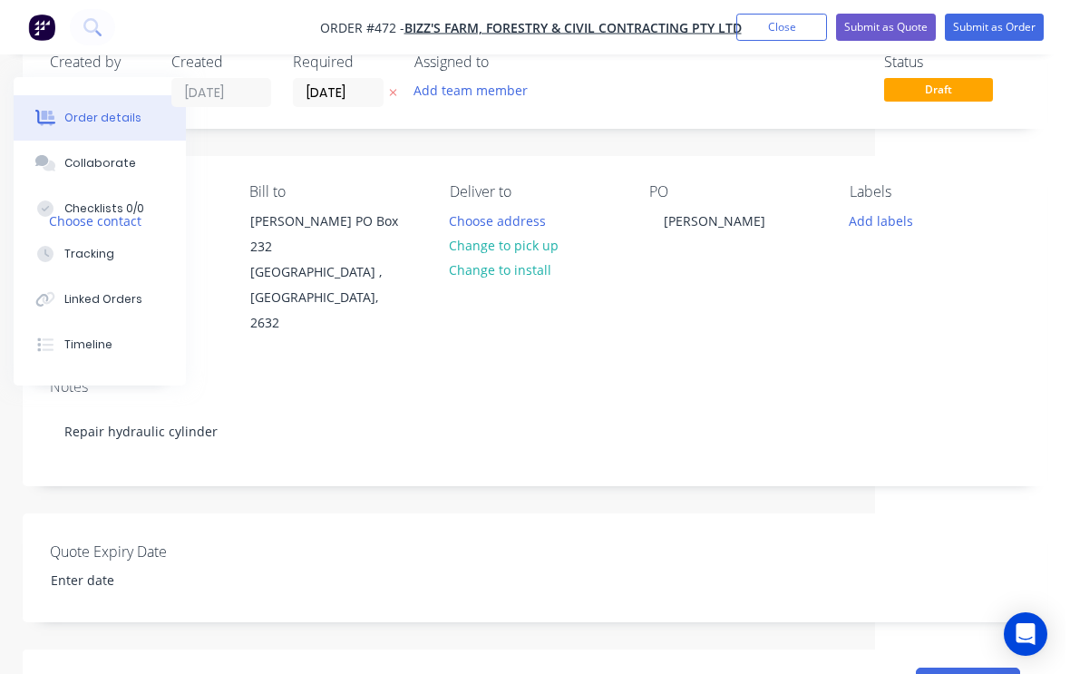
scroll to position [0, 190]
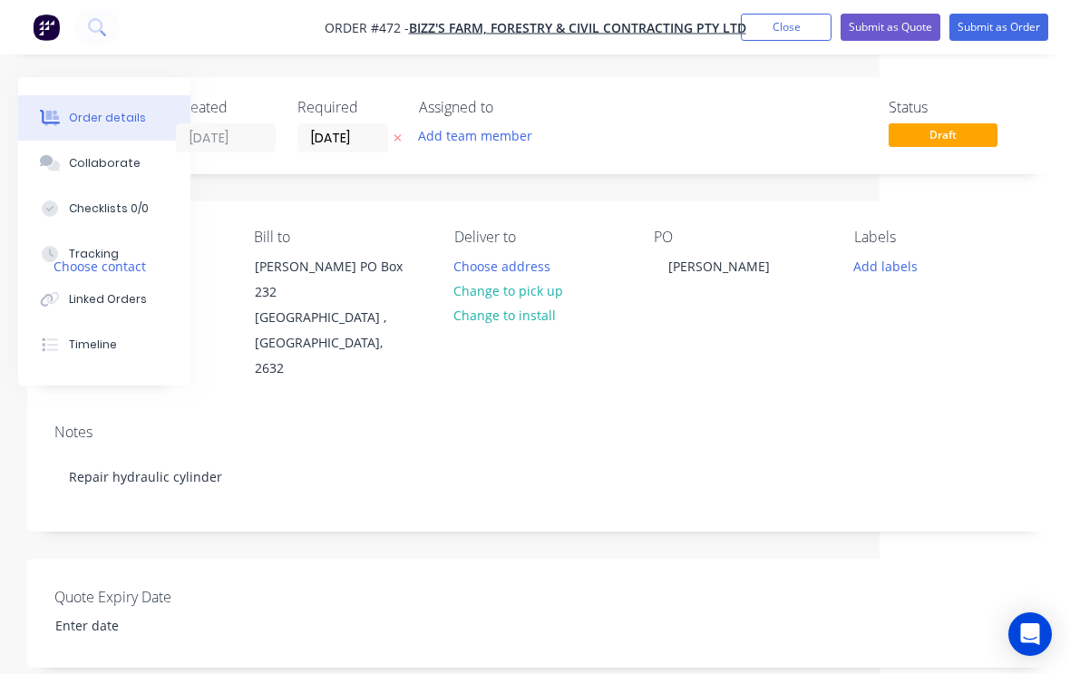
click at [892, 260] on button "Add labels" at bounding box center [885, 265] width 83 height 24
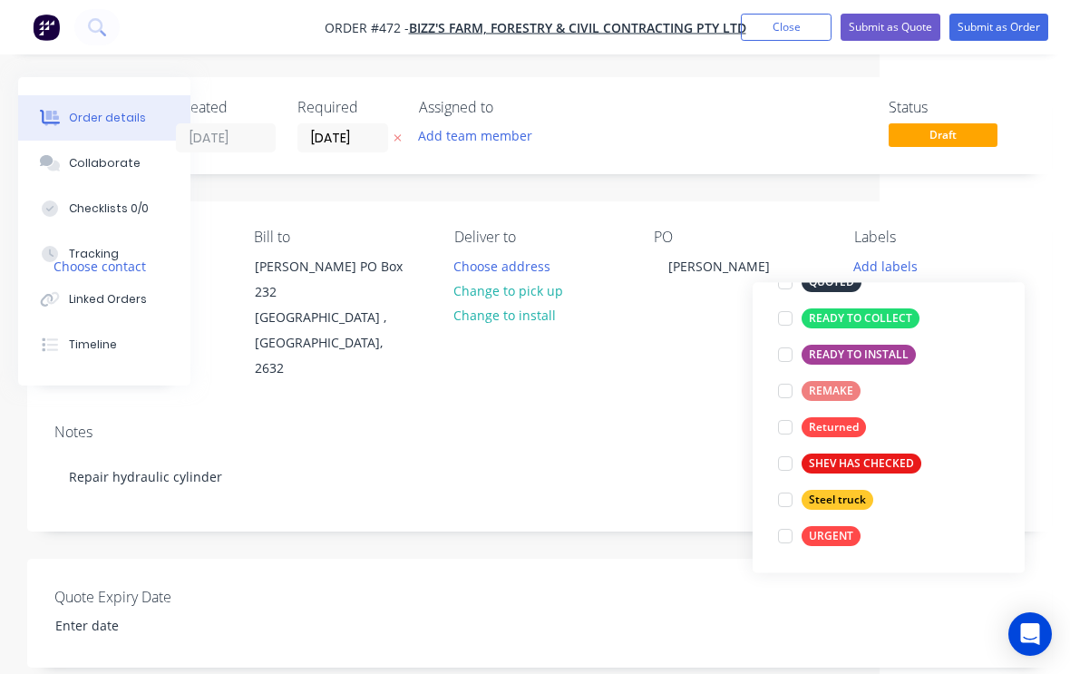
scroll to position [435, 0]
click at [775, 535] on div at bounding box center [785, 537] width 36 height 36
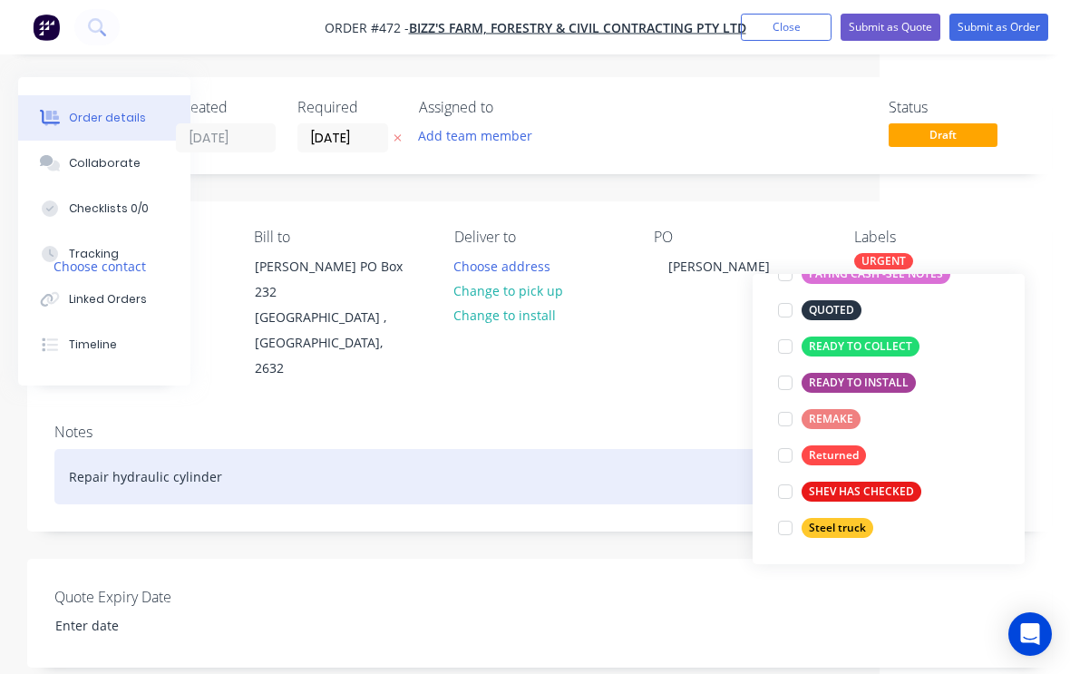
click at [721, 449] on div "Repair hydraulic cylinder" at bounding box center [539, 476] width 971 height 55
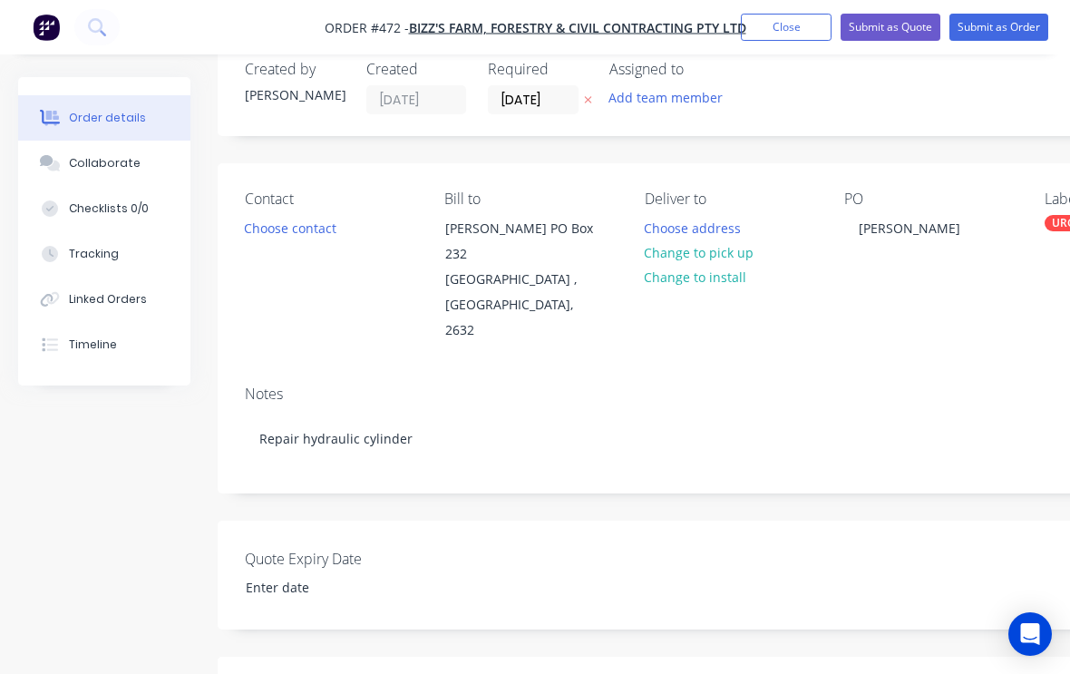
scroll to position [0, 0]
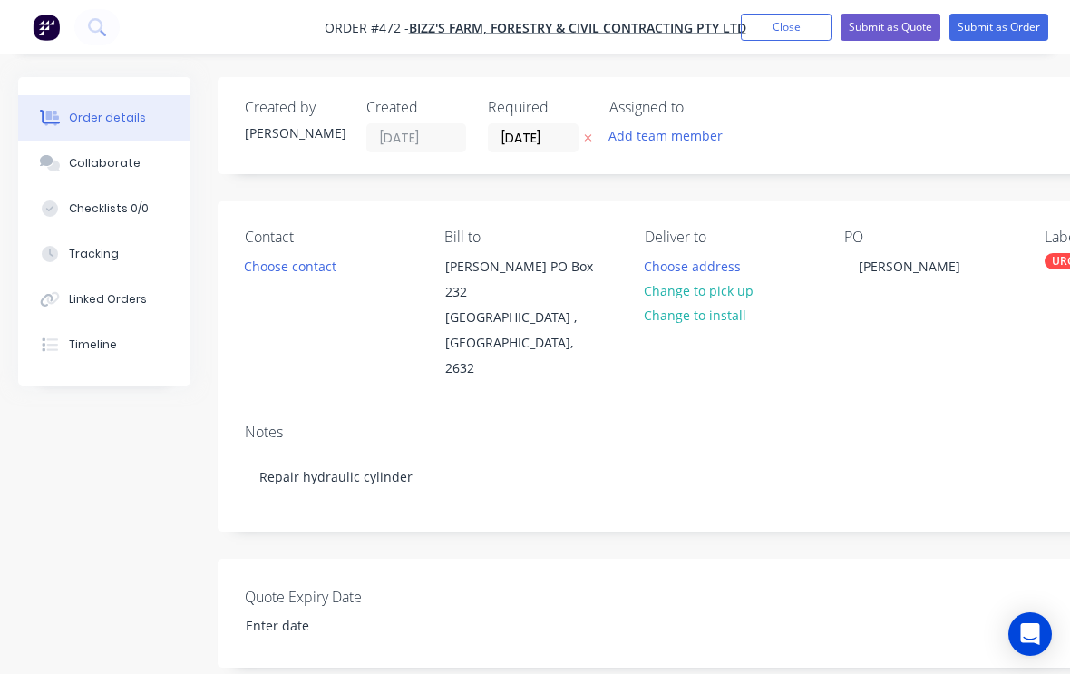
click at [790, 31] on button "Close" at bounding box center [786, 27] width 91 height 27
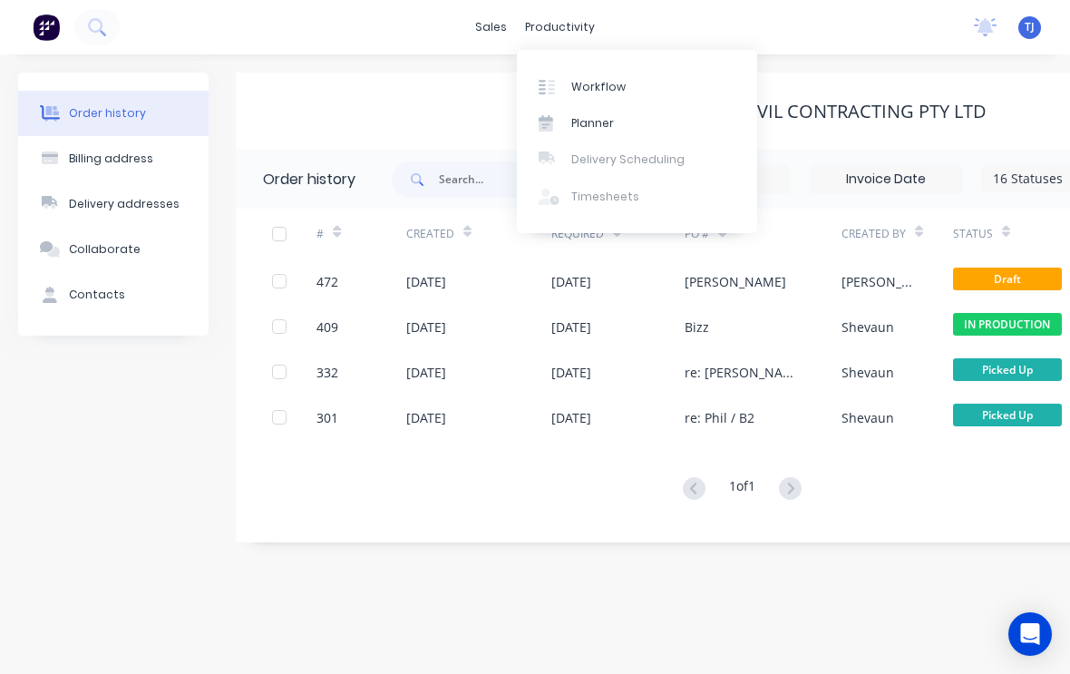
click at [606, 83] on div "Workflow" at bounding box center [598, 87] width 54 height 16
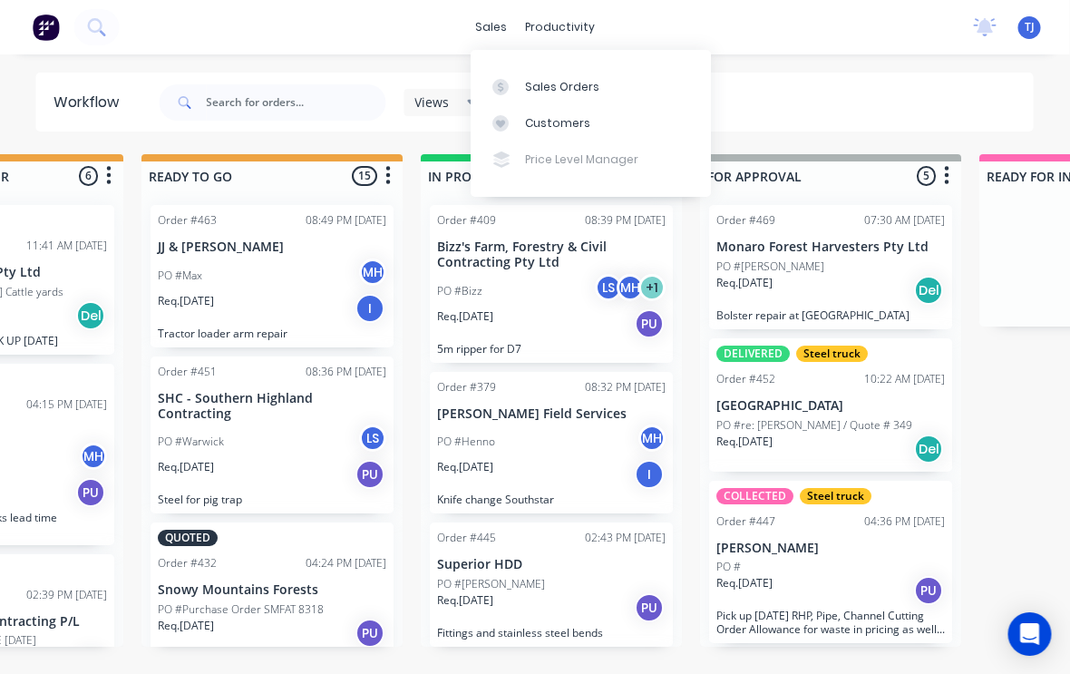
scroll to position [0, 736]
click at [580, 82] on div "Sales Orders" at bounding box center [562, 87] width 74 height 16
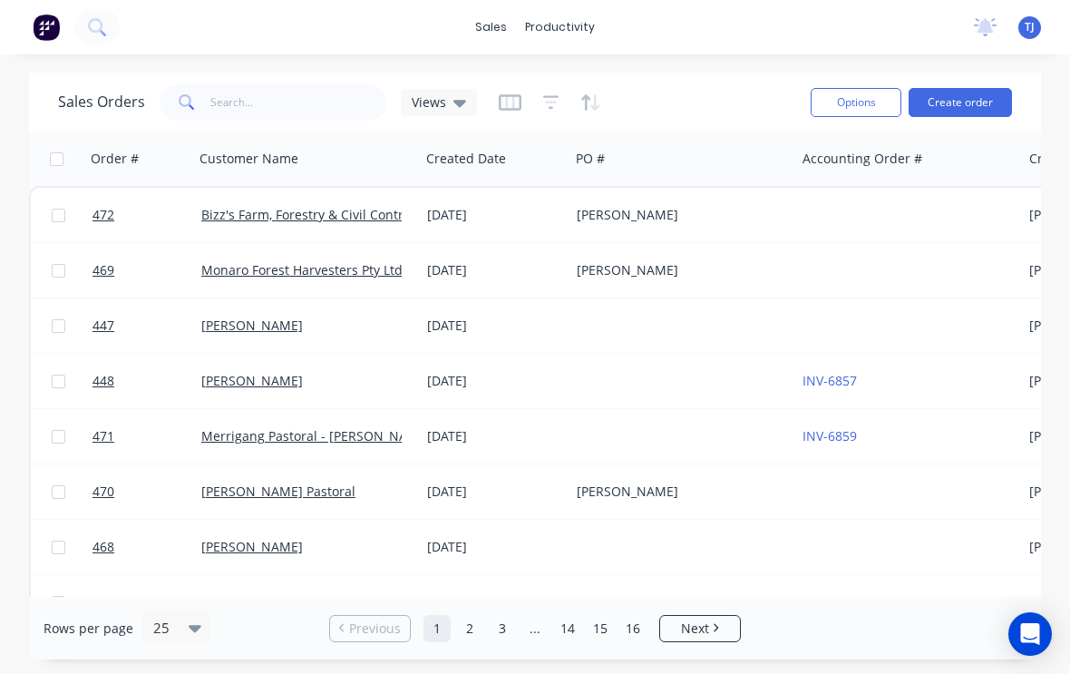
click at [471, 218] on div "[DATE]" at bounding box center [494, 215] width 135 height 18
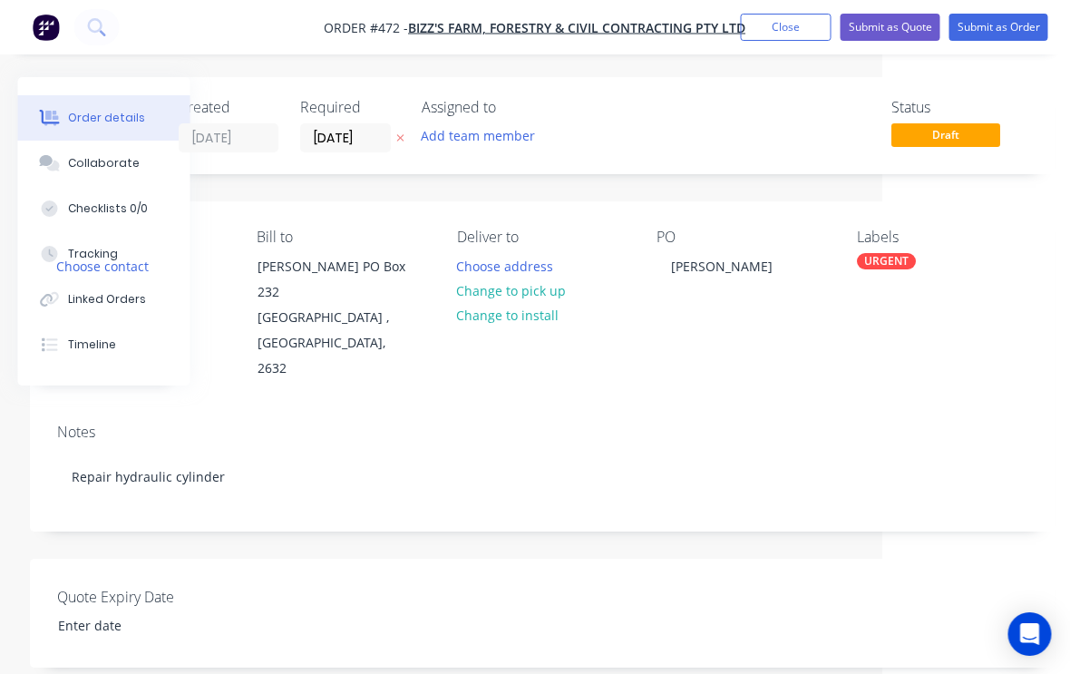
scroll to position [0, 190]
click at [1013, 15] on button "Submit as Order" at bounding box center [999, 27] width 99 height 27
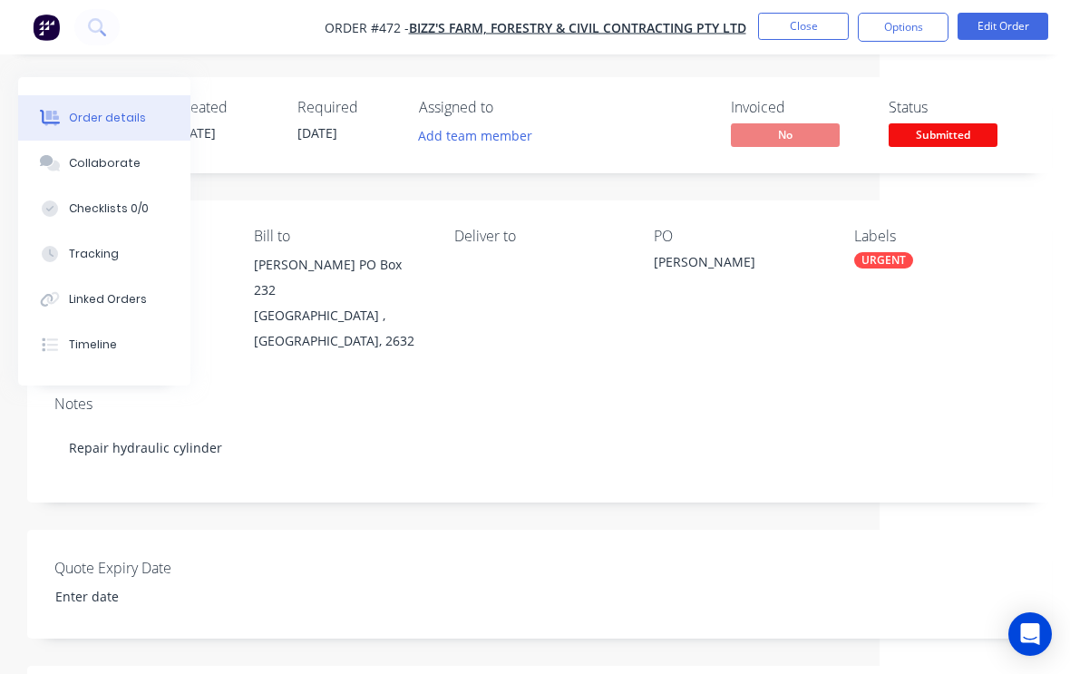
click at [807, 24] on button "Close" at bounding box center [803, 26] width 91 height 27
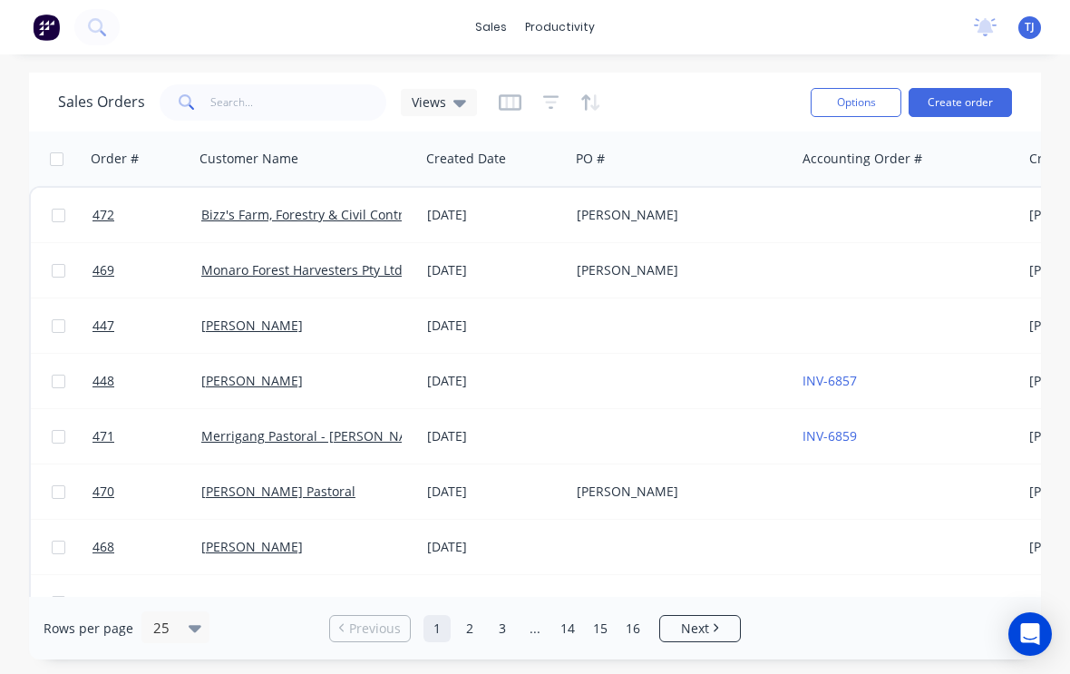
click at [562, 10] on div "sales productivity sales Sales Orders Customers Price Level Manager productivit…" at bounding box center [535, 27] width 1070 height 54
click at [612, 87] on div "Workflow" at bounding box center [598, 87] width 54 height 16
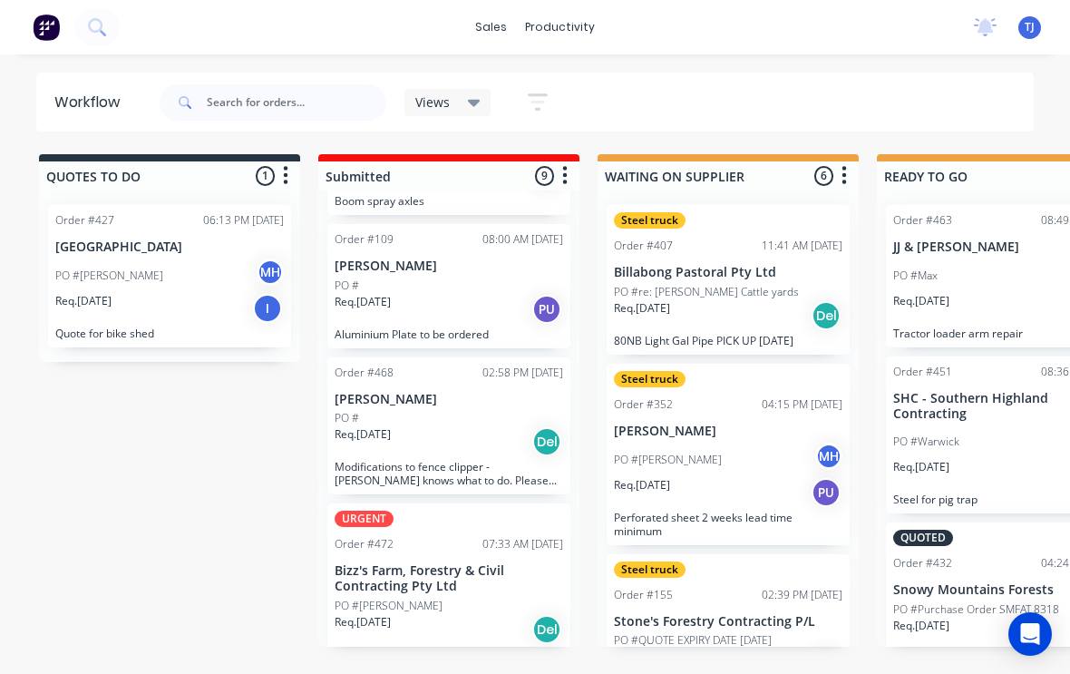
scroll to position [886, 0]
